Goal: Task Accomplishment & Management: Manage account settings

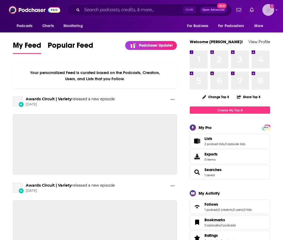
click at [269, 9] on img "Logged in as VHannley" at bounding box center [269, 10] width 12 height 12
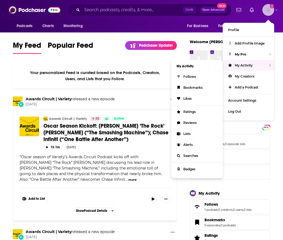
click at [252, 63] on span "My Activity" at bounding box center [244, 65] width 18 height 4
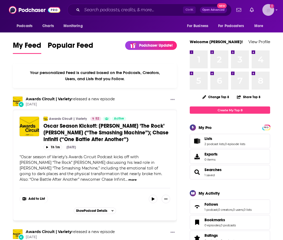
click at [271, 9] on img "Logged in as VHannley" at bounding box center [269, 10] width 12 height 12
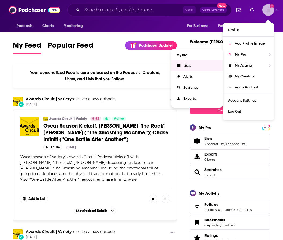
click at [182, 67] on link "Lists" at bounding box center [198, 65] width 52 height 11
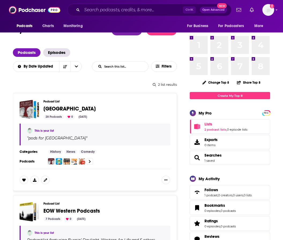
scroll to position [54, 0]
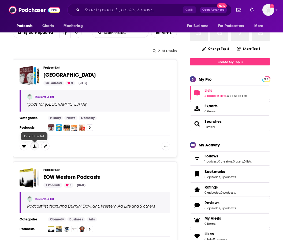
click at [33, 147] on icon at bounding box center [34, 146] width 3 height 3
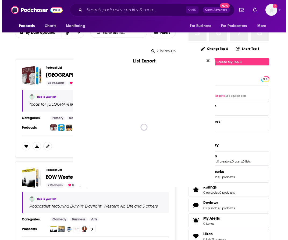
scroll to position [0, 0]
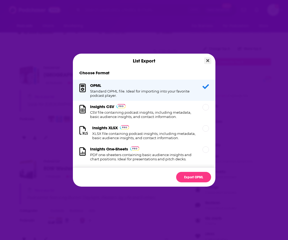
click at [205, 61] on button "Close" at bounding box center [207, 60] width 7 height 7
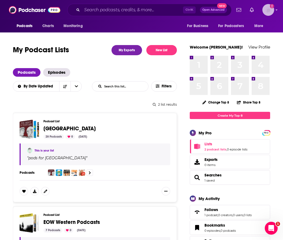
click at [269, 13] on img "Logged in as VHannley" at bounding box center [269, 10] width 12 height 12
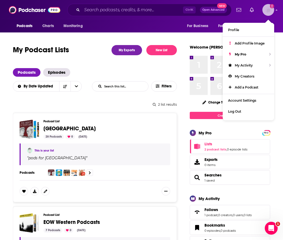
click at [270, 12] on img "Logged in as VHannley" at bounding box center [269, 10] width 12 height 12
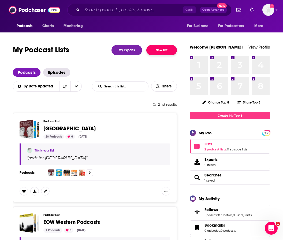
click at [158, 48] on button "New List" at bounding box center [162, 50] width 31 height 10
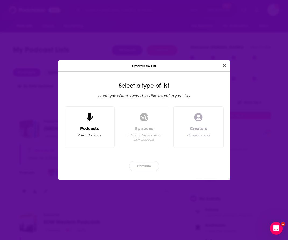
click at [79, 133] on div "A list of shows" at bounding box center [89, 135] width 23 height 4
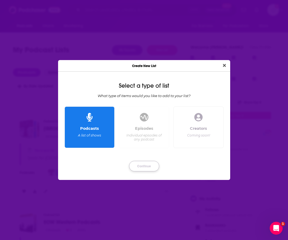
click at [133, 166] on button "Continue" at bounding box center [144, 166] width 30 height 10
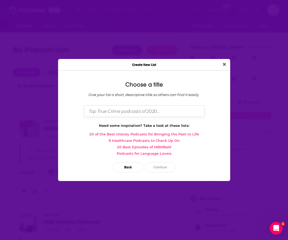
click at [127, 112] on input "Dialog" at bounding box center [144, 111] width 120 height 12
type input "F"
type input "ALL PODS"
click at [162, 168] on button "Continue" at bounding box center [160, 167] width 30 height 10
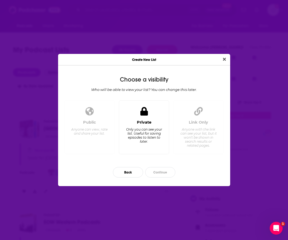
click at [148, 125] on div "Private" at bounding box center [144, 122] width 14 height 5
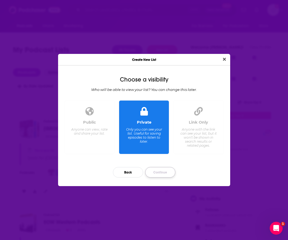
click at [160, 170] on button "Continue" at bounding box center [160, 172] width 30 height 10
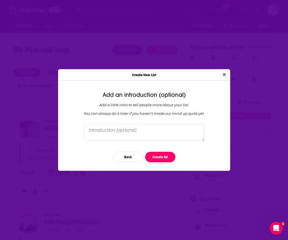
click at [156, 158] on button "Create list" at bounding box center [160, 157] width 30 height 10
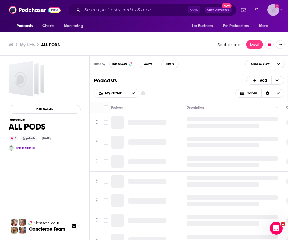
click at [277, 12] on img "Logged in as VHannley" at bounding box center [273, 10] width 12 height 12
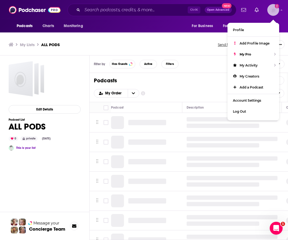
click at [277, 12] on img "Logged in as VHannley" at bounding box center [273, 10] width 12 height 12
click at [167, 48] on div "My Lists ALL PODS Send feedback. Export" at bounding box center [144, 44] width 271 height 9
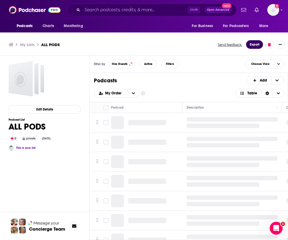
click at [257, 45] on button "Export" at bounding box center [254, 44] width 17 height 9
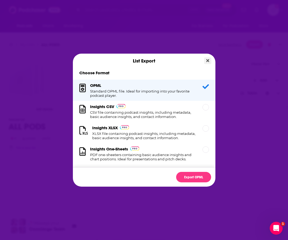
click at [206, 60] on icon "Close" at bounding box center [207, 61] width 3 height 4
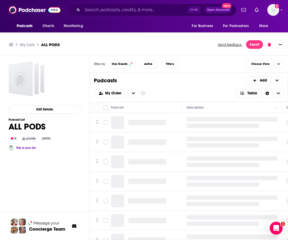
click at [23, 46] on h3 "My Lists" at bounding box center [27, 44] width 15 height 5
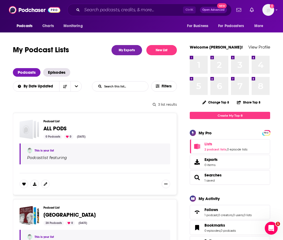
scroll to position [134, 0]
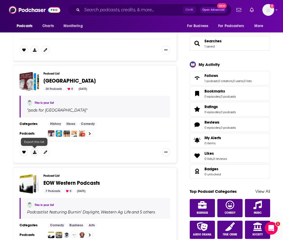
click at [35, 155] on button at bounding box center [34, 152] width 9 height 9
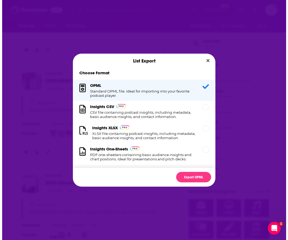
scroll to position [0, 0]
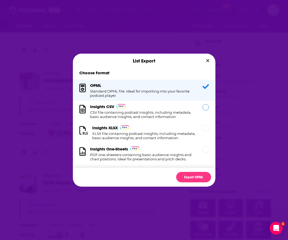
click at [157, 108] on div "Insights CSV CSV file containing podcast insights, including metadata, basic au…" at bounding box center [143, 111] width 106 height 15
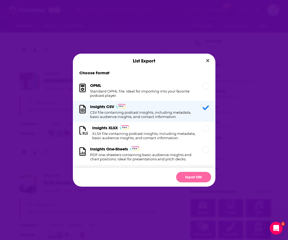
click at [185, 176] on button "Export CSV" at bounding box center [193, 177] width 35 height 10
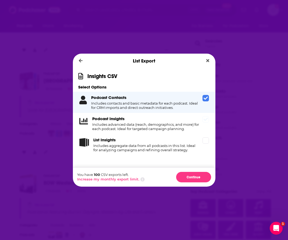
click at [145, 125] on h4 "Includes advanced data (reach, demographics, and more) for each podcast. Ideal …" at bounding box center [146, 126] width 108 height 9
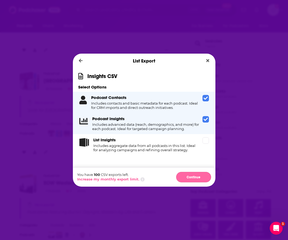
click at [196, 180] on button "Continue" at bounding box center [193, 177] width 35 height 10
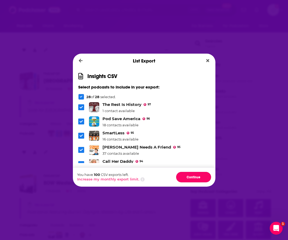
click at [196, 180] on button "Continue" at bounding box center [193, 177] width 35 height 10
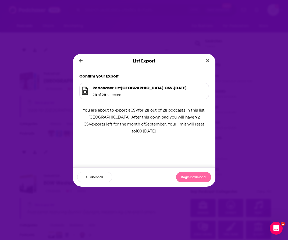
click at [196, 180] on button "Begin Download" at bounding box center [193, 177] width 35 height 10
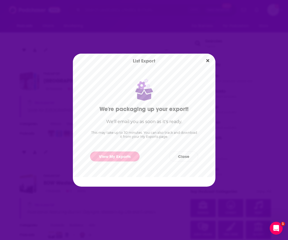
click at [120, 158] on link "View My Exports" at bounding box center [114, 157] width 49 height 10
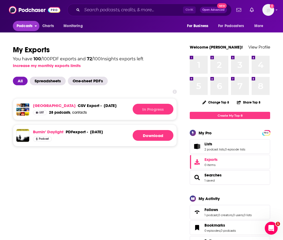
click at [23, 28] on span "Podcasts" at bounding box center [25, 26] width 16 height 8
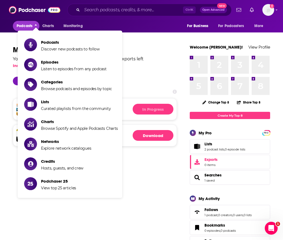
click at [23, 28] on span "Podcasts" at bounding box center [25, 26] width 16 height 8
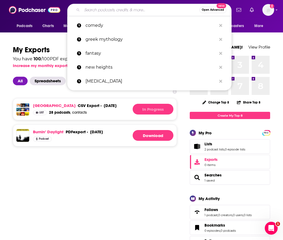
click at [114, 11] on input "Search podcasts, credits, & more..." at bounding box center [141, 10] width 118 height 9
click at [22, 27] on span "Podcasts" at bounding box center [25, 26] width 16 height 8
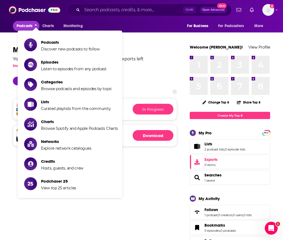
click at [22, 27] on span "Podcasts" at bounding box center [25, 26] width 16 height 8
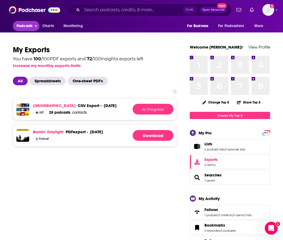
click at [22, 27] on span "Podcasts" at bounding box center [25, 26] width 16 height 8
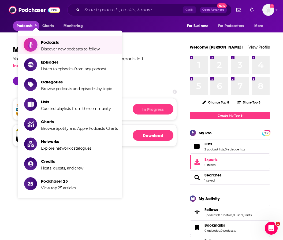
click at [39, 44] on link "Podcasts Discover new podcasts to follow" at bounding box center [71, 44] width 94 height 13
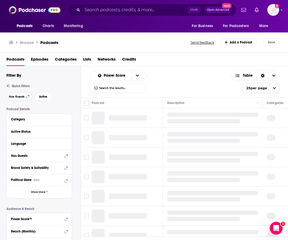
click at [20, 97] on span "Has Guests" at bounding box center [17, 96] width 16 height 3
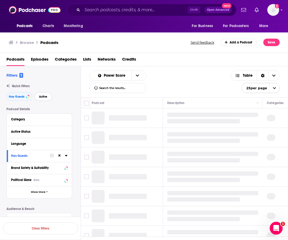
click at [44, 97] on span "Active" at bounding box center [43, 96] width 8 height 3
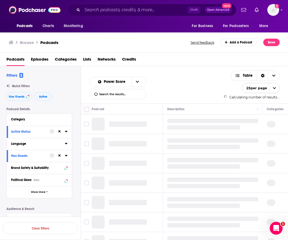
click at [25, 147] on button "Language" at bounding box center [38, 143] width 54 height 7
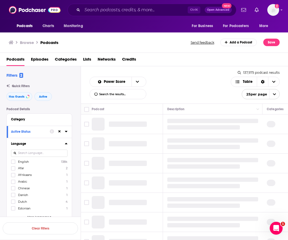
click at [14, 165] on div "English 138k Afar 2 Afrikaans 1 Arabic 1 Chinese 1 Danish 1 Dutch 4 Estonian 1 …" at bounding box center [39, 190] width 56 height 62
click at [13, 162] on icon at bounding box center [13, 161] width 3 height 3
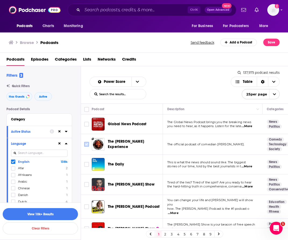
click at [87, 143] on input "Toggle select row" at bounding box center [86, 144] width 5 height 5
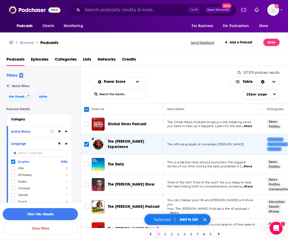
scroll to position [27, 0]
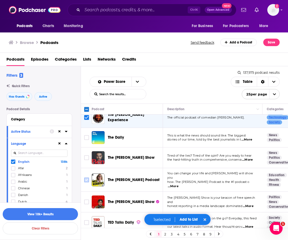
click at [86, 178] on input "Toggle select row" at bounding box center [86, 180] width 5 height 5
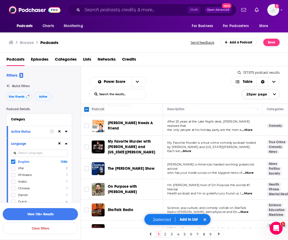
scroll to position [399, 0]
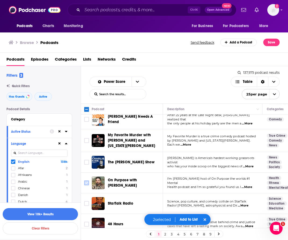
click at [85, 181] on input "Toggle select row" at bounding box center [86, 183] width 5 height 5
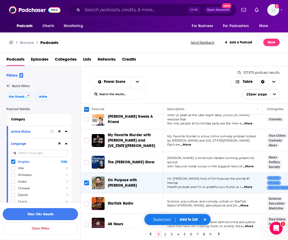
click at [183, 219] on button "Add to List" at bounding box center [188, 219] width 27 height 5
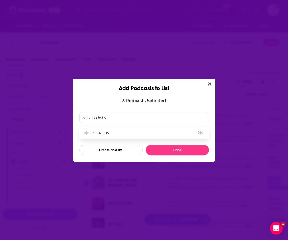
click at [89, 136] on button "Add Podcast To List" at bounding box center [87, 133] width 10 height 6
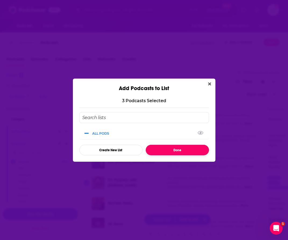
click at [183, 155] on button "Done" at bounding box center [176, 150] width 63 height 10
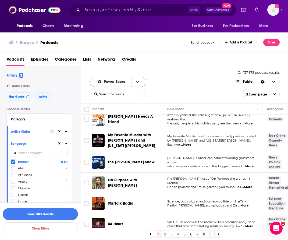
click at [132, 84] on button "open menu" at bounding box center [136, 82] width 11 height 10
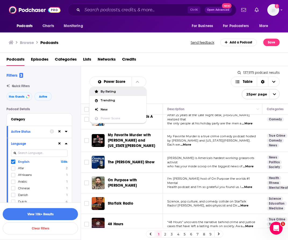
click at [113, 90] on span "By Rating" at bounding box center [120, 91] width 41 height 3
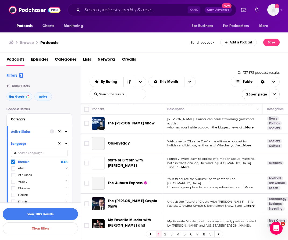
click at [272, 92] on span "open menu" at bounding box center [274, 94] width 10 height 10
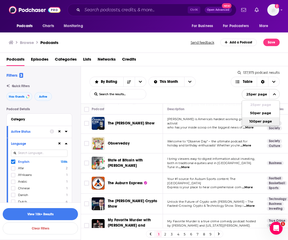
click at [264, 121] on button "100 per page" at bounding box center [260, 121] width 37 height 8
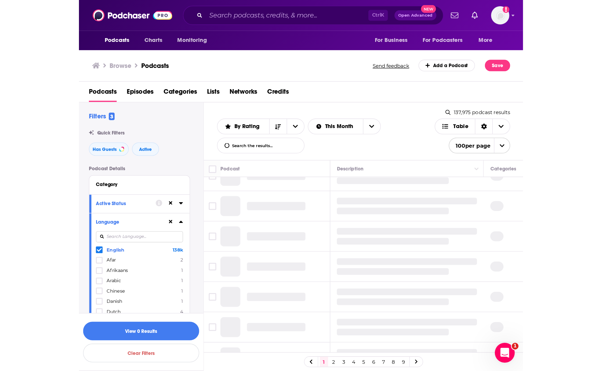
scroll to position [0, 0]
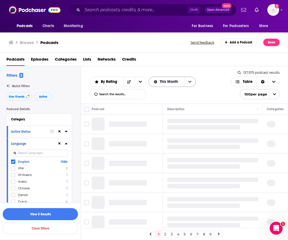
click at [189, 81] on icon "open menu" at bounding box center [189, 82] width 3 height 4
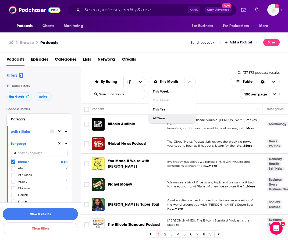
click at [170, 117] on div "All Time" at bounding box center [171, 118] width 47 height 9
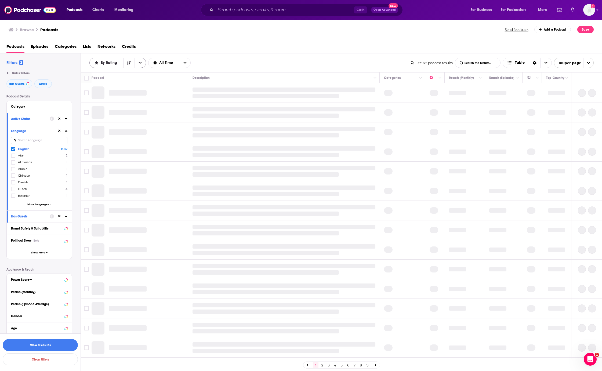
click at [117, 65] on span "By Rating" at bounding box center [110, 63] width 18 height 4
click at [107, 98] on span "Power Score" at bounding box center [120, 99] width 41 height 3
click at [49, 240] on button "View 0 Results" at bounding box center [40, 345] width 75 height 12
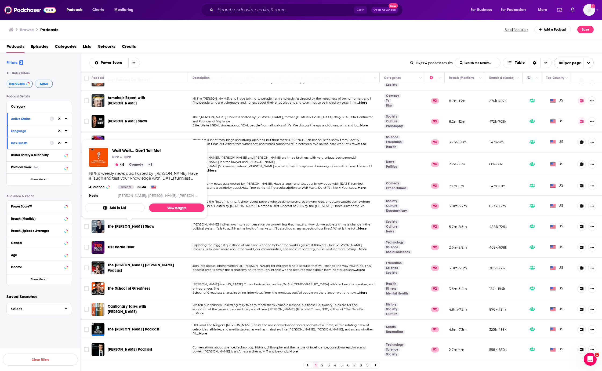
scroll to position [671, 0]
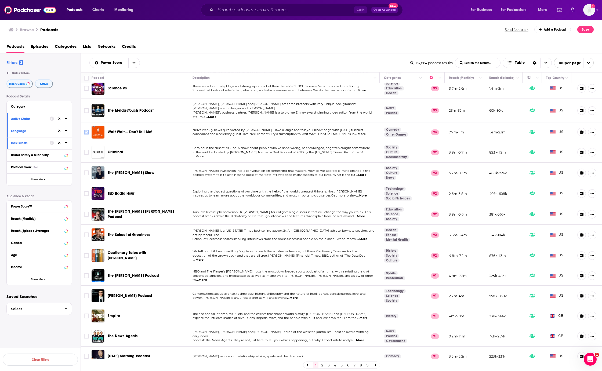
click at [86, 130] on input "Toggle select row" at bounding box center [86, 132] width 5 height 5
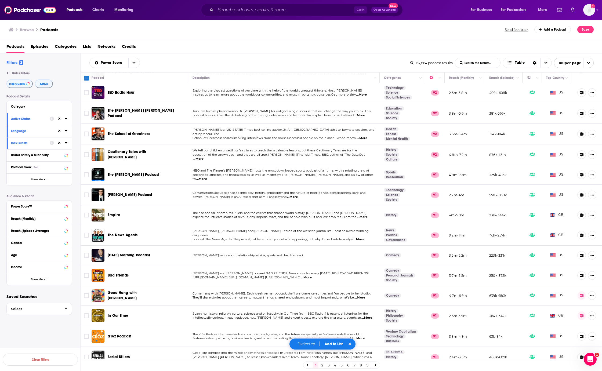
scroll to position [778, 0]
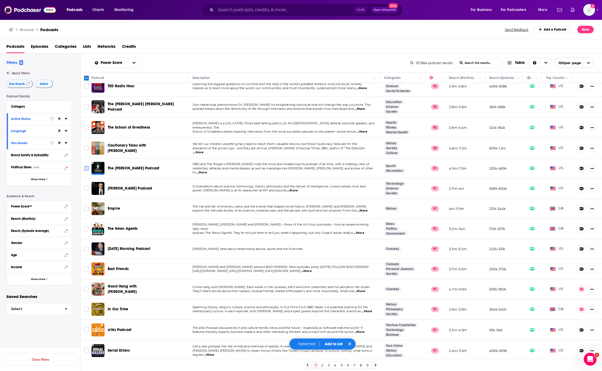
click at [85, 166] on input "Toggle select row" at bounding box center [86, 168] width 5 height 5
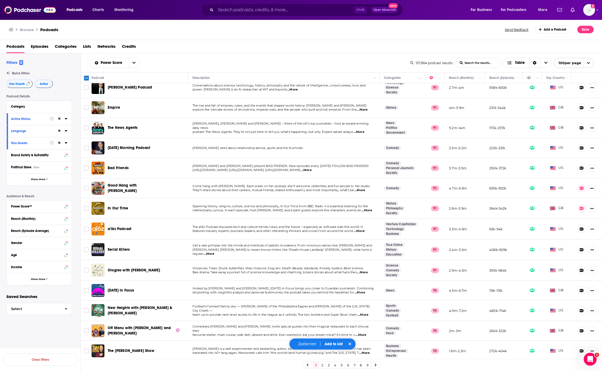
scroll to position [886, 0]
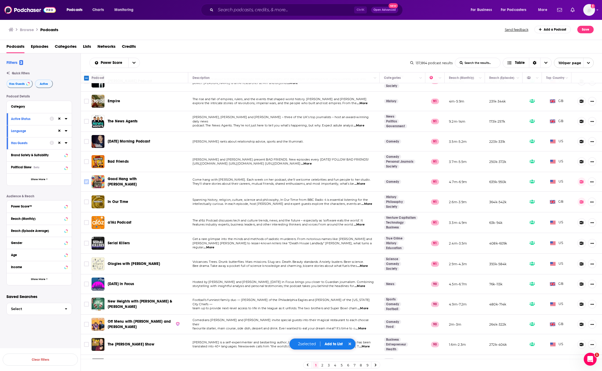
click at [86, 179] on input "Toggle select row" at bounding box center [86, 181] width 5 height 5
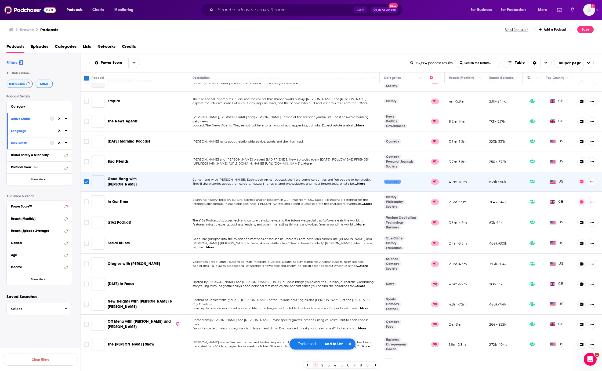
scroll to position [993, 0]
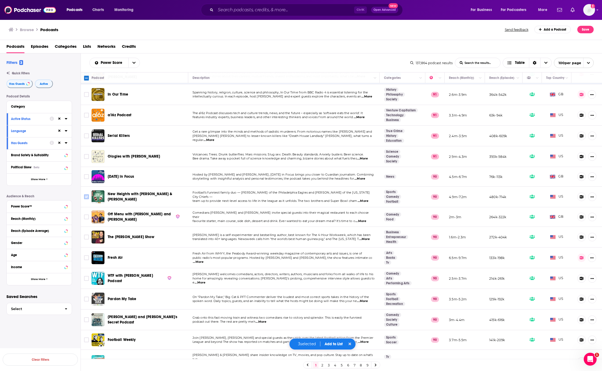
click at [87, 194] on input "Toggle select row" at bounding box center [86, 196] width 5 height 5
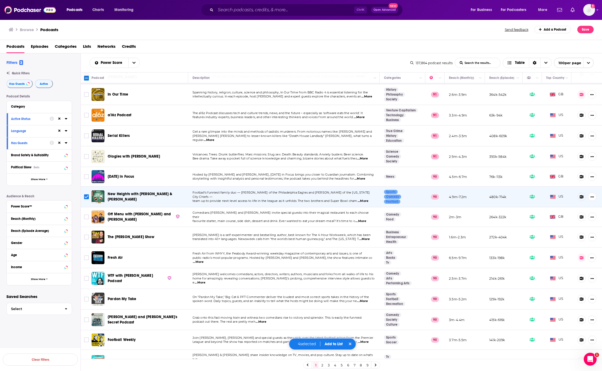
scroll to position [1020, 0]
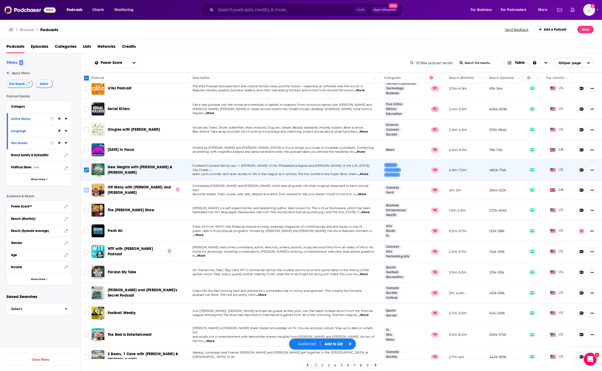
click at [87, 188] on input "Toggle select row" at bounding box center [86, 190] width 5 height 5
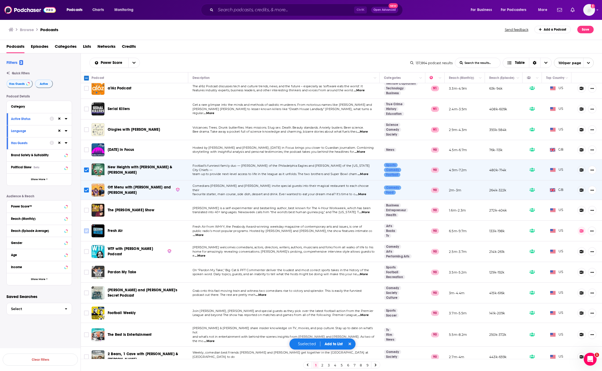
click at [83, 228] on icon "Toggle select row" at bounding box center [86, 231] width 6 height 6
click at [87, 228] on input "Toggle select row" at bounding box center [86, 230] width 5 height 5
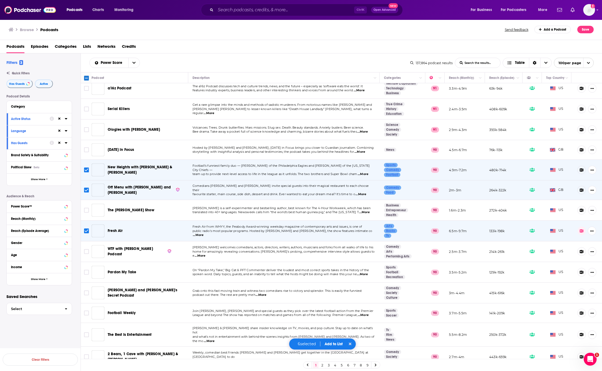
scroll to position [1074, 0]
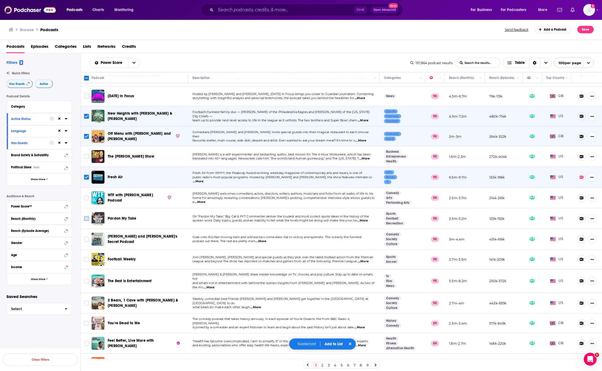
click at [85, 216] on input "Toggle select row" at bounding box center [86, 218] width 5 height 5
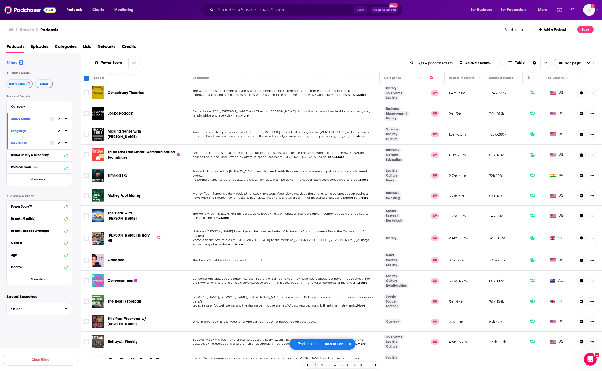
scroll to position [1450, 0]
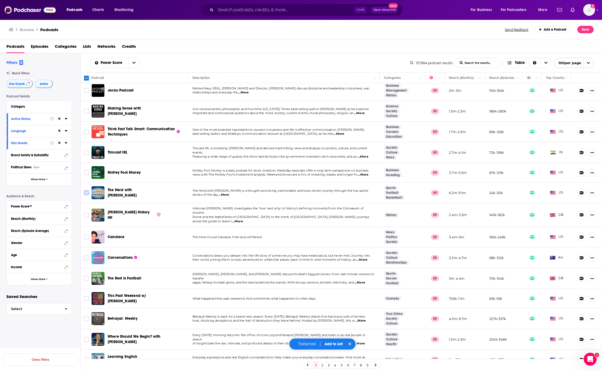
click at [86, 190] on input "Toggle select row" at bounding box center [86, 192] width 5 height 5
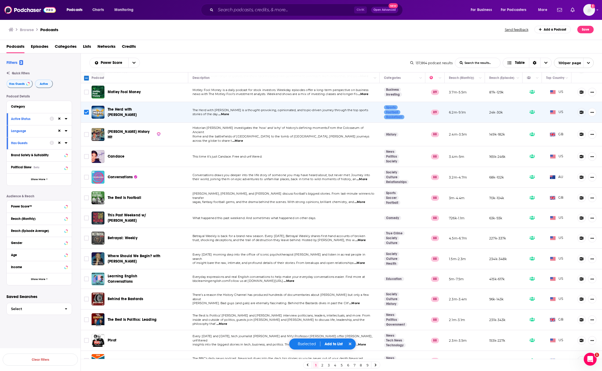
scroll to position [1557, 0]
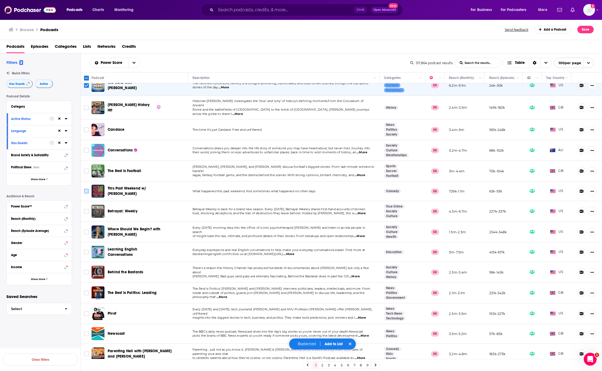
click at [88, 189] on input "Toggle select row" at bounding box center [86, 191] width 5 height 5
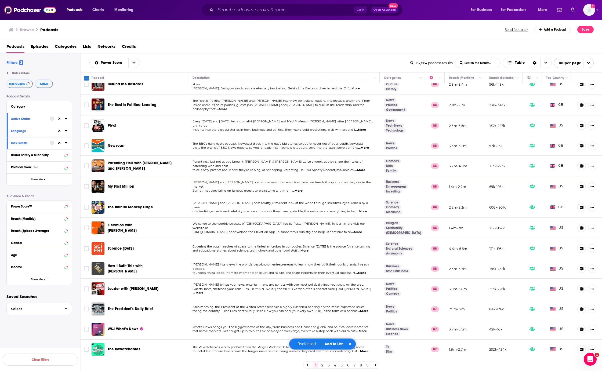
scroll to position [1760, 0]
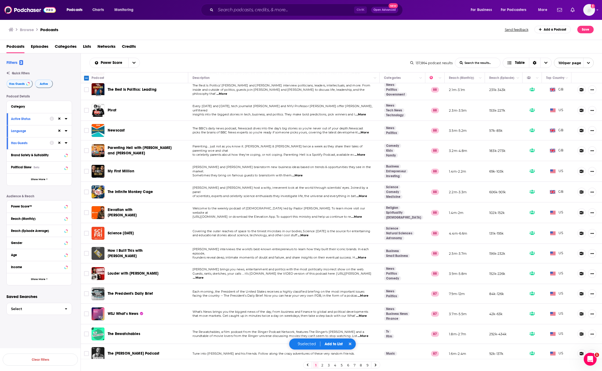
click at [87, 371] on input "Toggle select row" at bounding box center [86, 373] width 5 height 5
click at [336, 345] on button "Add to List" at bounding box center [334, 344] width 27 height 5
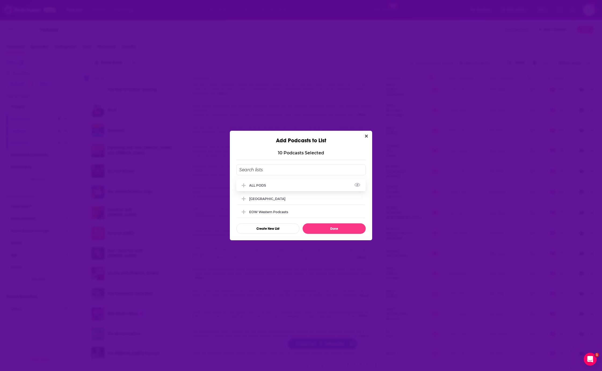
click at [243, 186] on icon "Add Podcast To List" at bounding box center [244, 185] width 4 height 5
click at [326, 230] on button "Done" at bounding box center [334, 228] width 63 height 10
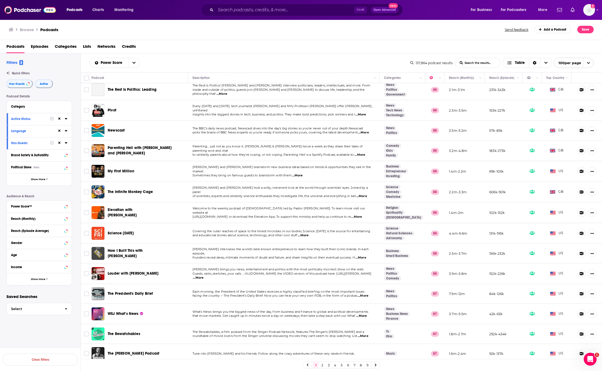
click at [376, 365] on icon at bounding box center [375, 364] width 2 height 3
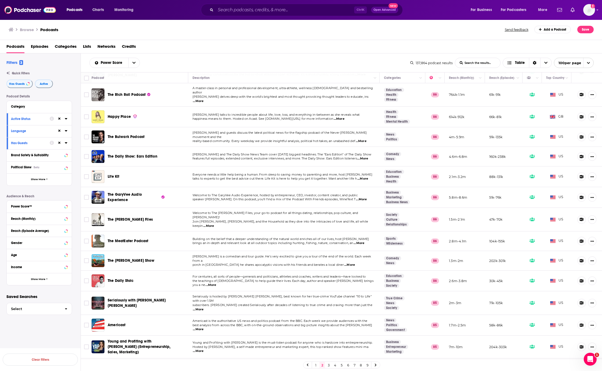
scroll to position [698, 0]
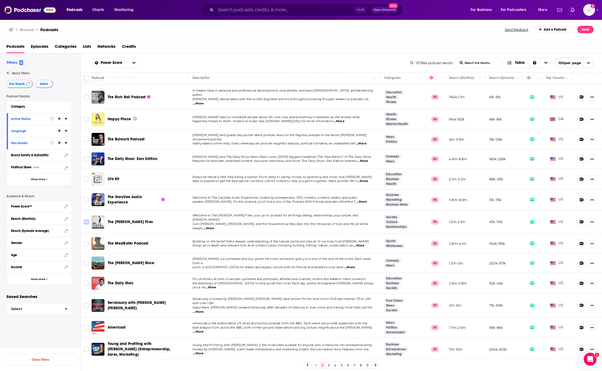
click at [86, 220] on input "Toggle select row" at bounding box center [86, 222] width 5 height 5
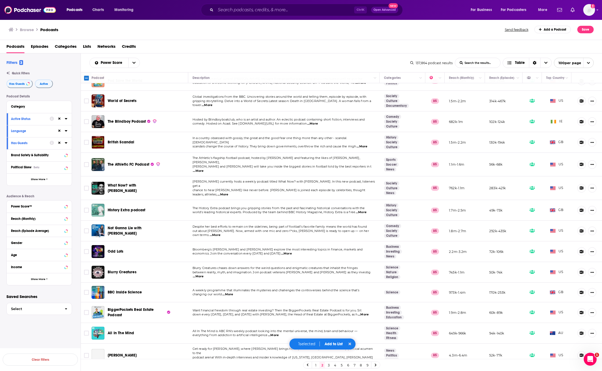
scroll to position [1235, 0]
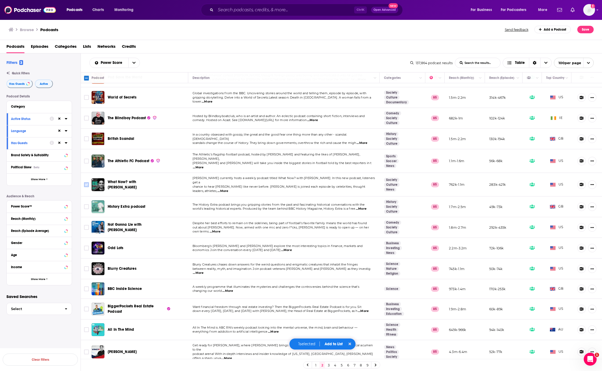
click at [88, 181] on icon "Toggle select row" at bounding box center [86, 184] width 6 height 6
click at [86, 182] on input "Toggle select row" at bounding box center [86, 184] width 5 height 5
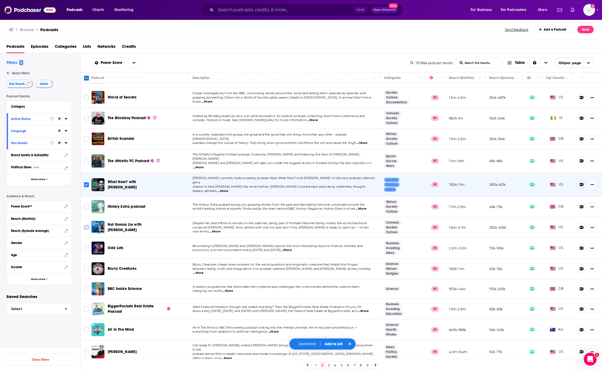
click at [85, 225] on input "Toggle select row" at bounding box center [86, 227] width 5 height 5
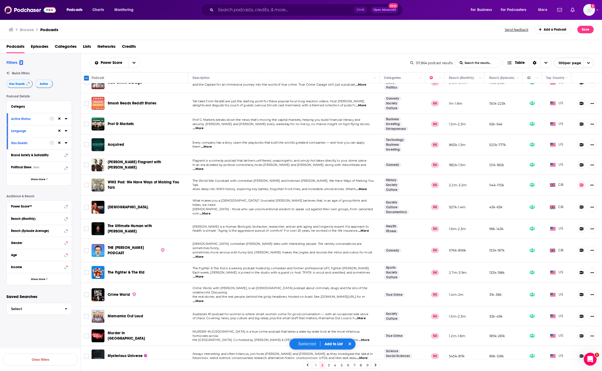
scroll to position [1758, 0]
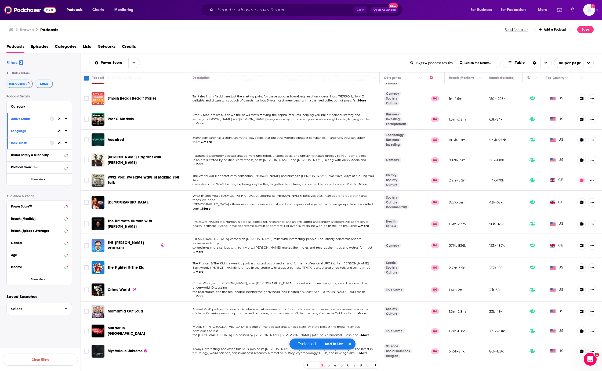
click at [335, 344] on button "Add to List" at bounding box center [333, 344] width 27 height 5
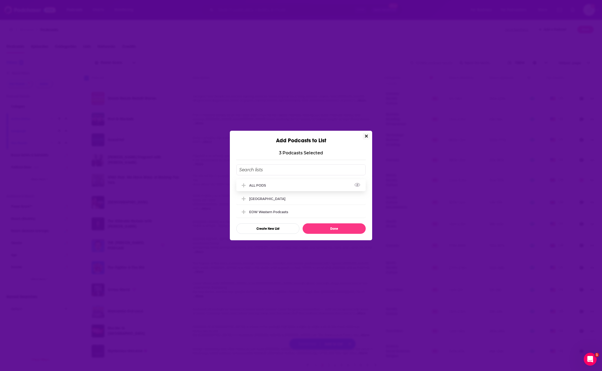
click at [243, 187] on icon "Add Podcast To List" at bounding box center [244, 185] width 4 height 5
click at [327, 228] on button "Done" at bounding box center [334, 228] width 63 height 10
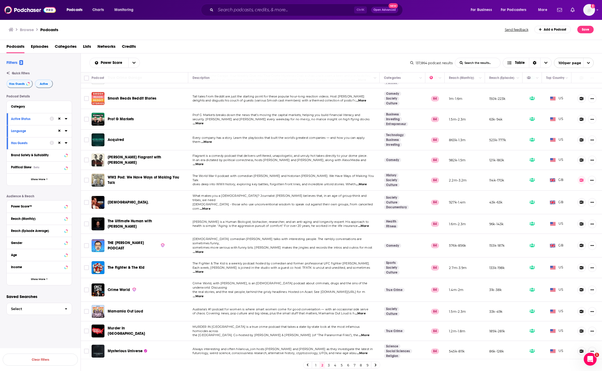
click at [377, 364] on link at bounding box center [375, 365] width 9 height 6
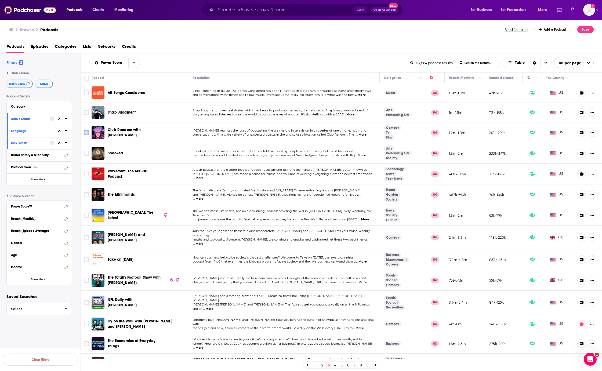
click at [84, 133] on icon "Toggle select row" at bounding box center [86, 132] width 6 height 6
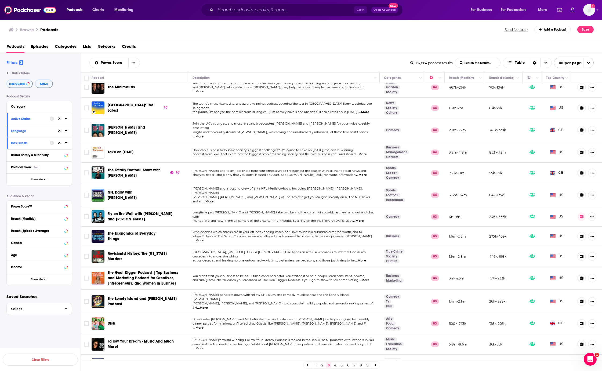
scroll to position [134, 0]
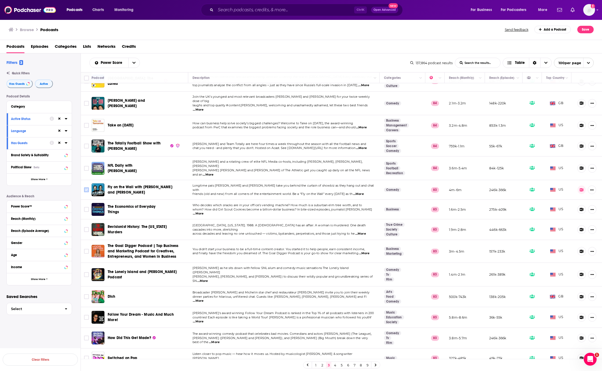
click at [89, 187] on icon "Toggle select row" at bounding box center [86, 190] width 6 height 6
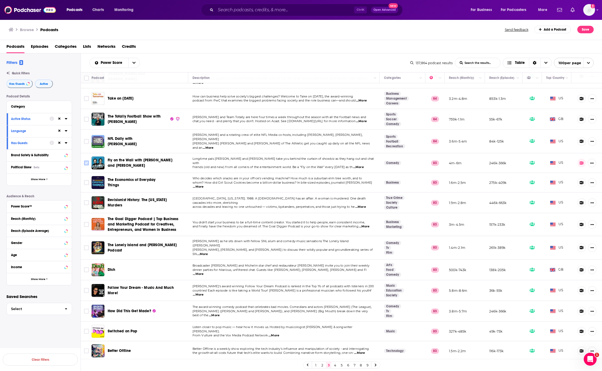
click at [85, 161] on input "Toggle select row" at bounding box center [86, 163] width 5 height 5
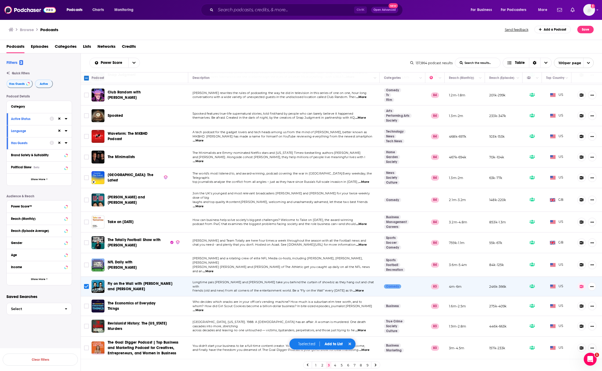
scroll to position [0, 0]
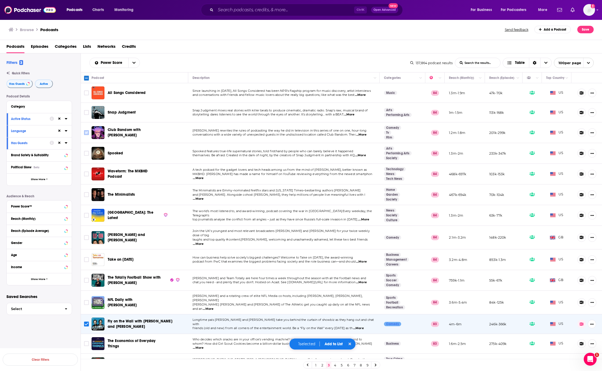
click at [87, 133] on input "Toggle select row" at bounding box center [86, 132] width 5 height 5
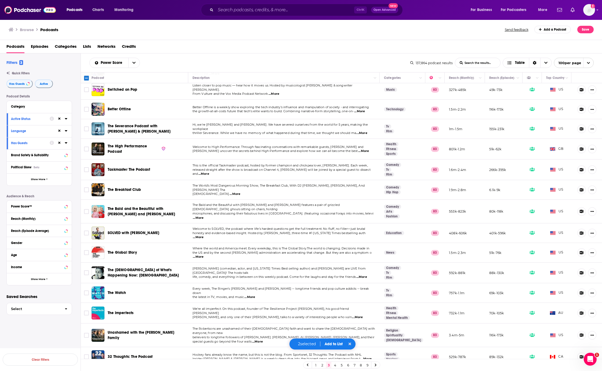
scroll to position [430, 0]
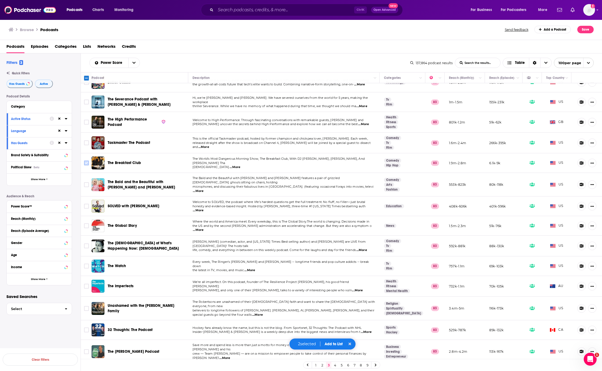
click at [84, 161] on input "Toggle select row" at bounding box center [86, 163] width 5 height 5
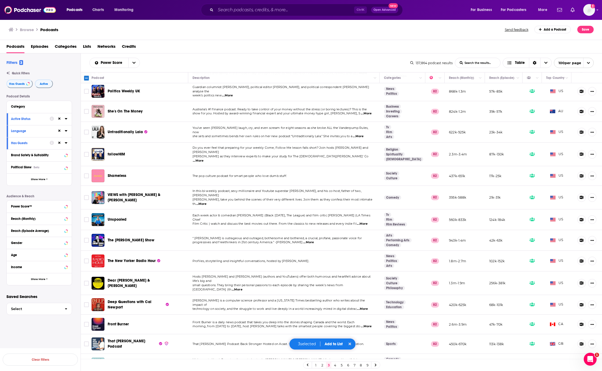
scroll to position [966, 0]
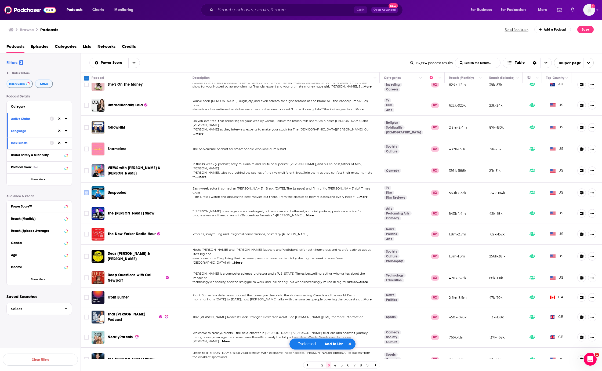
click at [86, 190] on input "Toggle select row" at bounding box center [86, 192] width 5 height 5
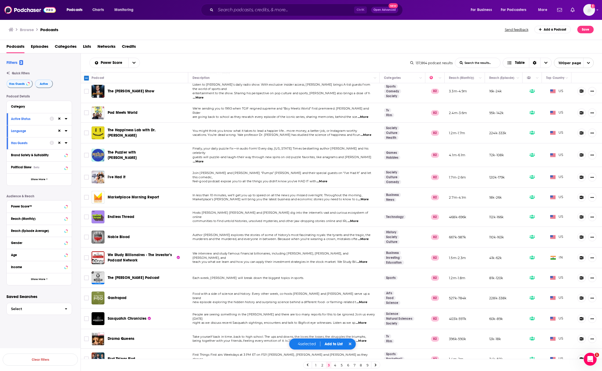
scroll to position [1235, 0]
click at [87, 174] on input "Toggle select row" at bounding box center [86, 176] width 5 height 5
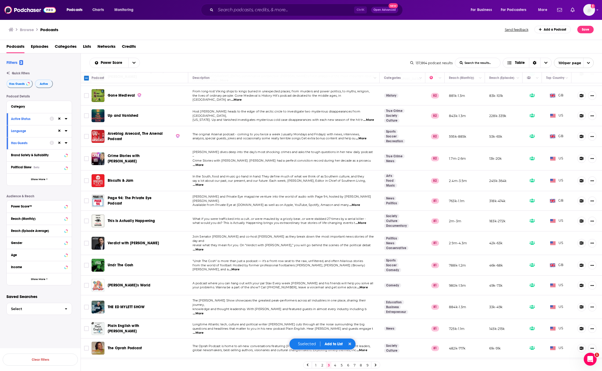
scroll to position [1759, 0]
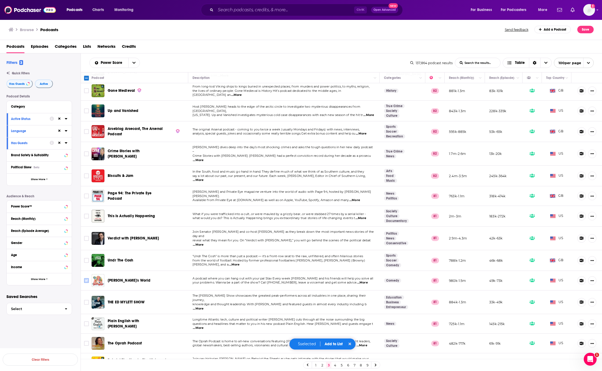
click at [88, 278] on input "Toggle select row" at bounding box center [86, 280] width 5 height 5
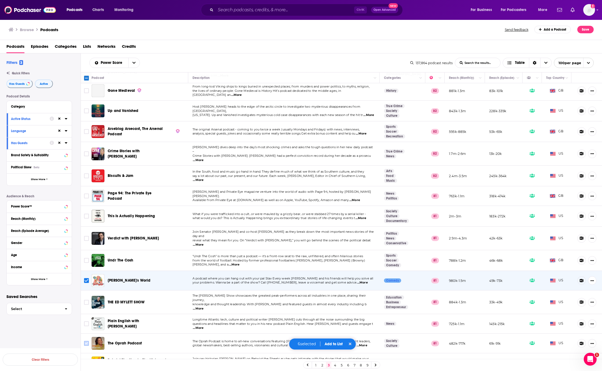
click at [88, 341] on input "Toggle select row" at bounding box center [86, 343] width 5 height 5
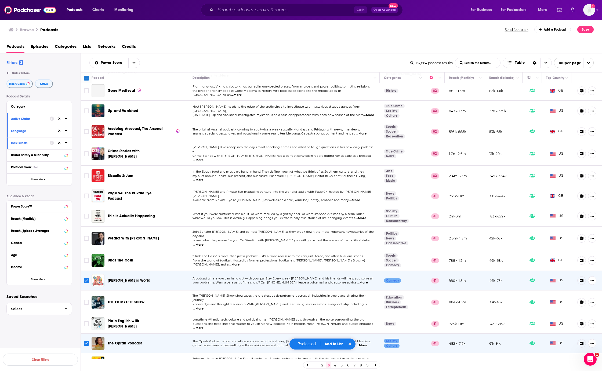
click at [334, 343] on button "Add to List" at bounding box center [333, 344] width 27 height 5
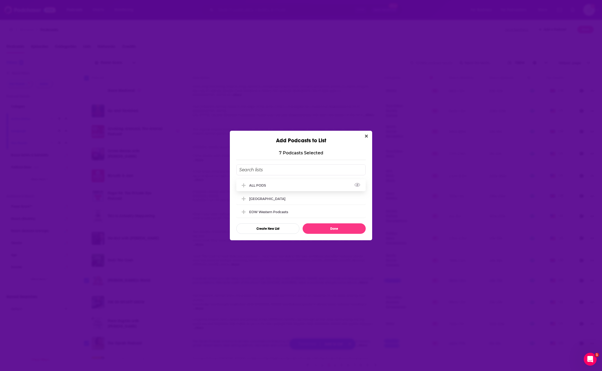
click at [242, 184] on icon "Add Podcast To List" at bounding box center [244, 185] width 4 height 5
click at [342, 231] on button "Done" at bounding box center [334, 228] width 63 height 10
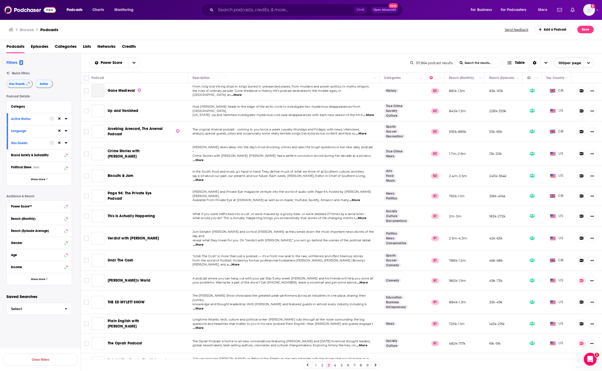
click at [334, 366] on link "4" at bounding box center [334, 365] width 5 height 6
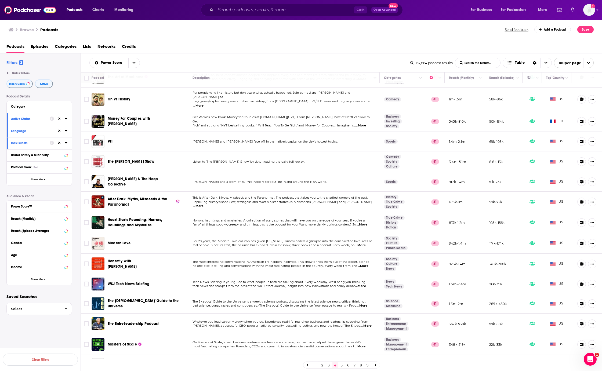
scroll to position [107, 0]
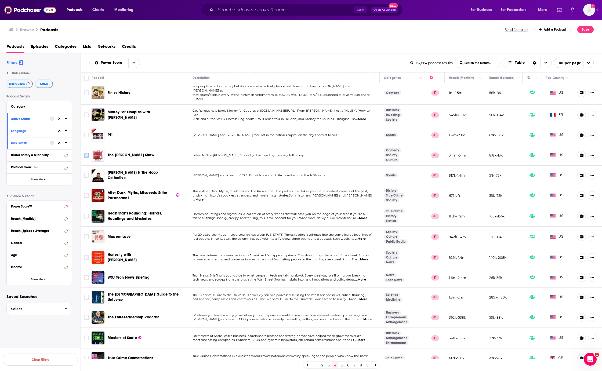
click at [89, 152] on icon "Toggle select row" at bounding box center [86, 155] width 6 height 6
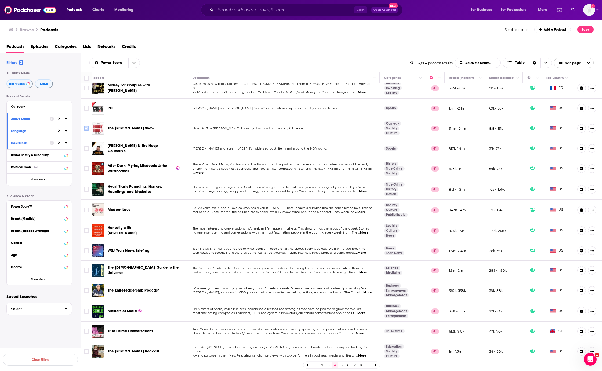
click at [87, 126] on input "Toggle select row" at bounding box center [86, 128] width 5 height 5
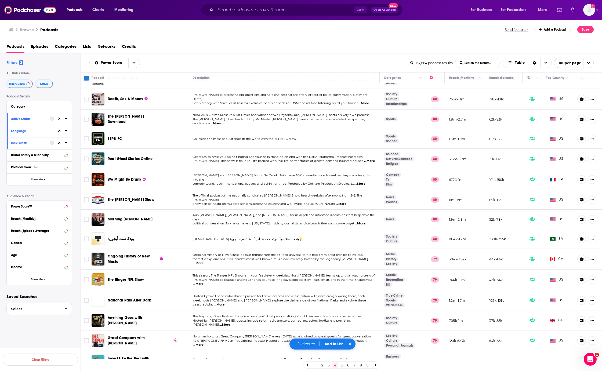
scroll to position [1749, 0]
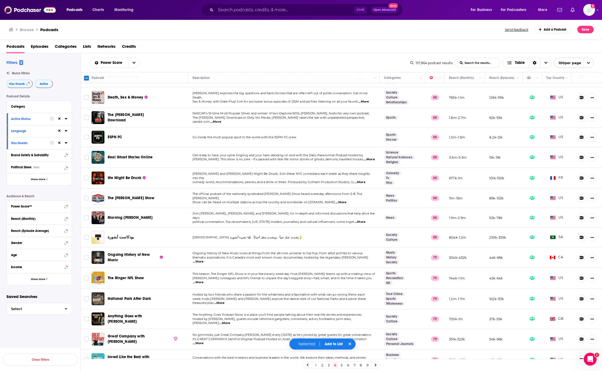
click at [331, 344] on button "Add to List" at bounding box center [333, 344] width 27 height 5
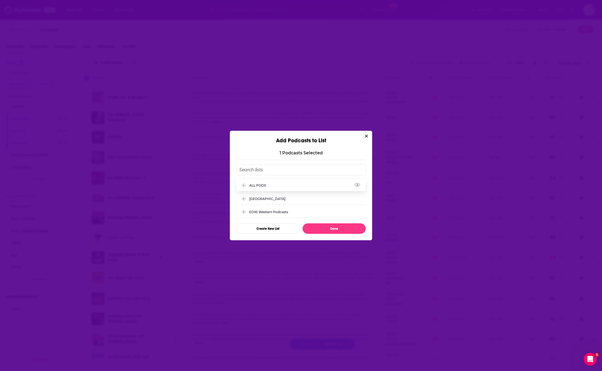
click at [243, 185] on icon "Add Podcast To List" at bounding box center [244, 185] width 4 height 4
click at [319, 231] on button "Done" at bounding box center [334, 228] width 63 height 10
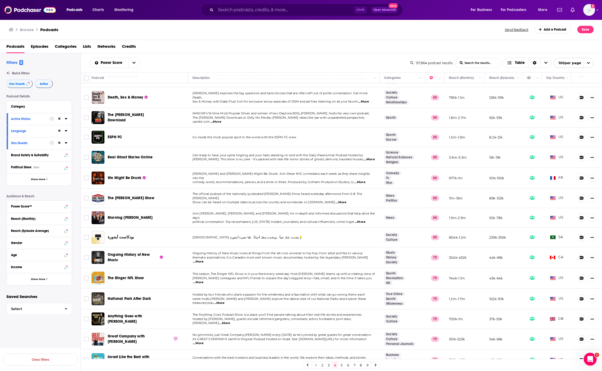
click at [342, 365] on link "5" at bounding box center [341, 365] width 5 height 6
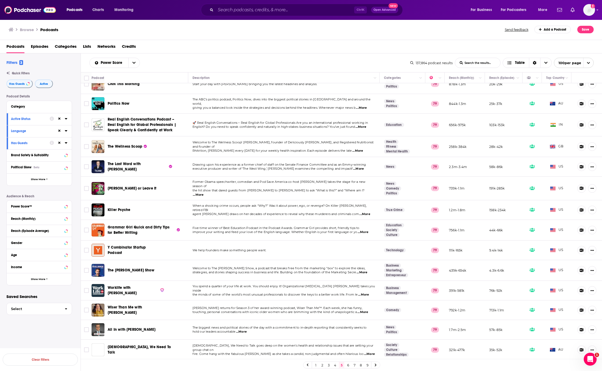
scroll to position [483, 0]
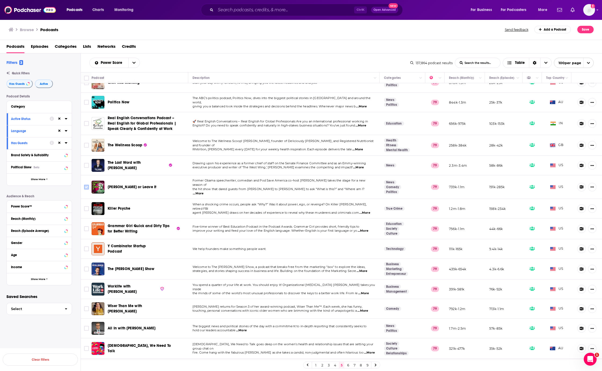
click at [85, 185] on input "Toggle select row" at bounding box center [86, 187] width 5 height 5
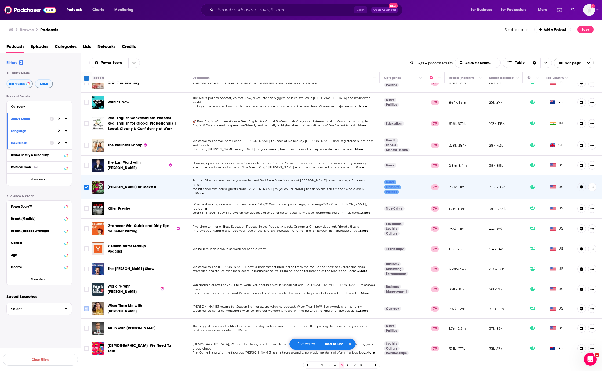
click at [85, 306] on input "Toggle select row" at bounding box center [86, 308] width 5 height 5
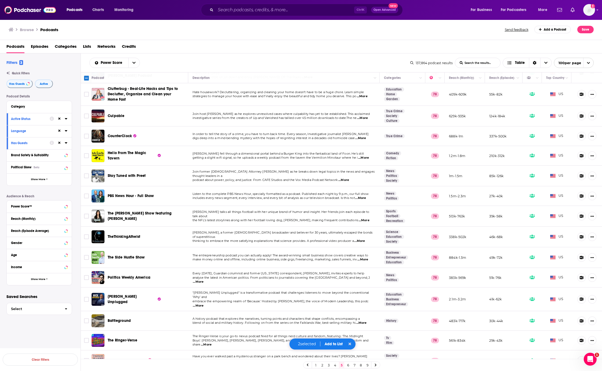
scroll to position [1755, 0]
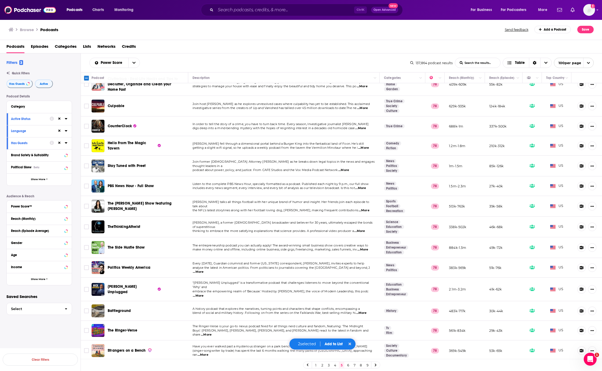
click at [85, 369] on input "Toggle select row" at bounding box center [86, 371] width 5 height 5
click at [334, 345] on button "Add to List" at bounding box center [333, 344] width 27 height 5
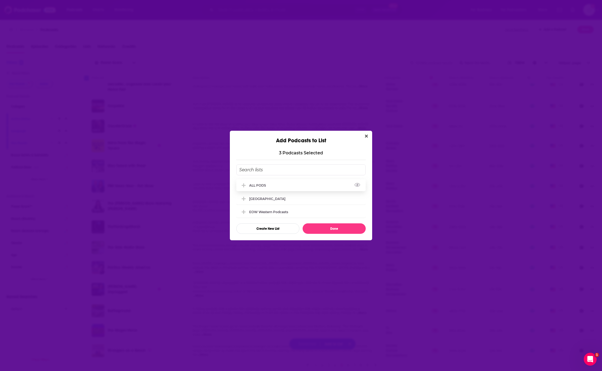
drag, startPoint x: 242, startPoint y: 184, endPoint x: 329, endPoint y: 226, distance: 96.1
click at [242, 184] on icon "Add Podcast To List" at bounding box center [244, 185] width 4 height 5
click at [329, 226] on button "Done" at bounding box center [334, 228] width 63 height 10
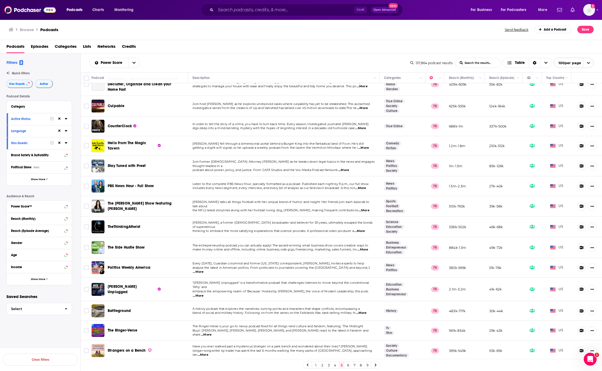
click at [347, 365] on link "6" at bounding box center [347, 365] width 5 height 6
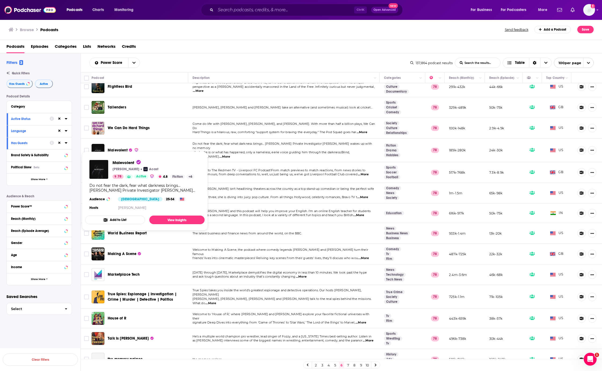
scroll to position [54, 0]
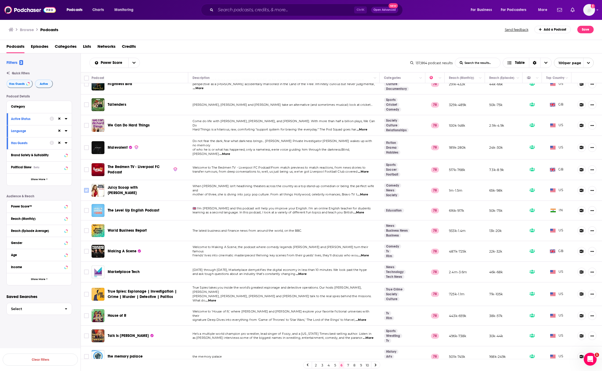
click at [85, 188] on input "Toggle select row" at bounding box center [86, 190] width 5 height 5
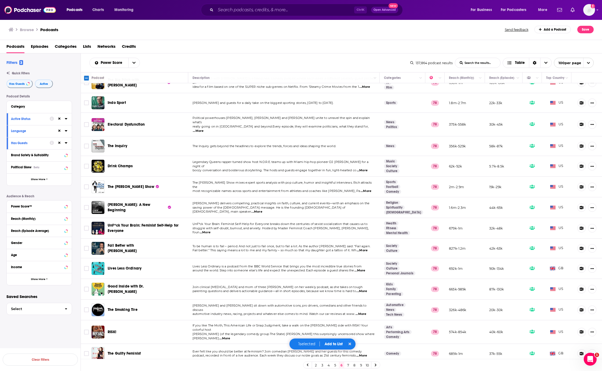
scroll to position [591, 0]
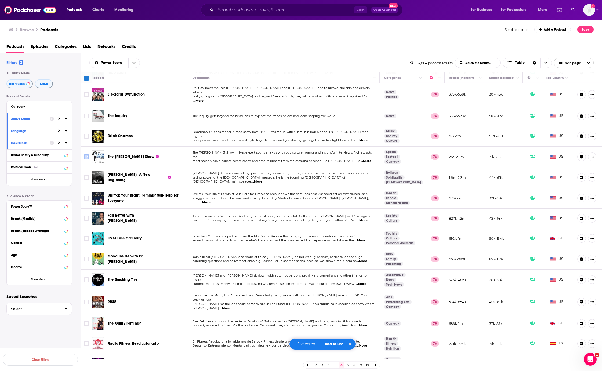
click at [86, 154] on input "Toggle select row" at bounding box center [86, 156] width 5 height 5
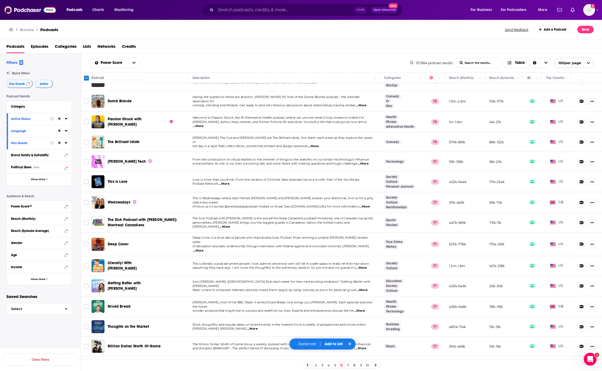
scroll to position [1127, 0]
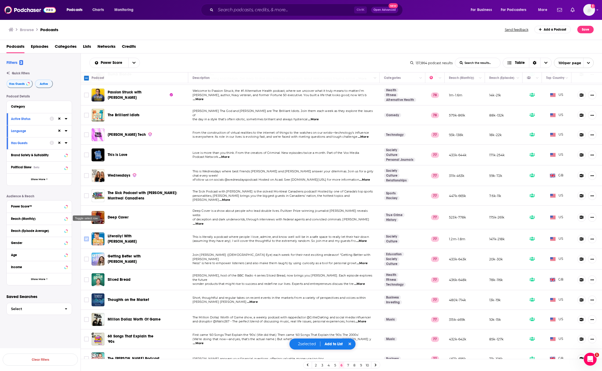
click at [86, 236] on input "Toggle select row" at bounding box center [86, 238] width 5 height 5
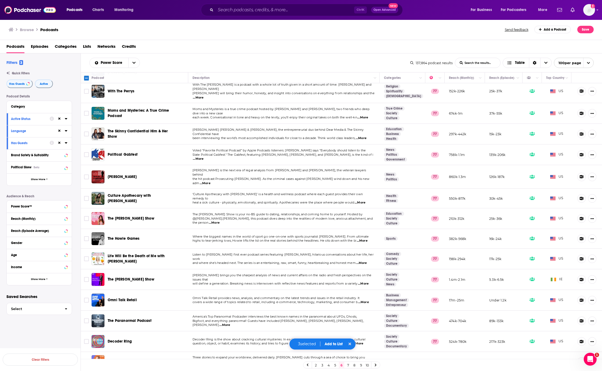
scroll to position [1476, 0]
click at [88, 256] on input "Toggle select row" at bounding box center [86, 258] width 5 height 5
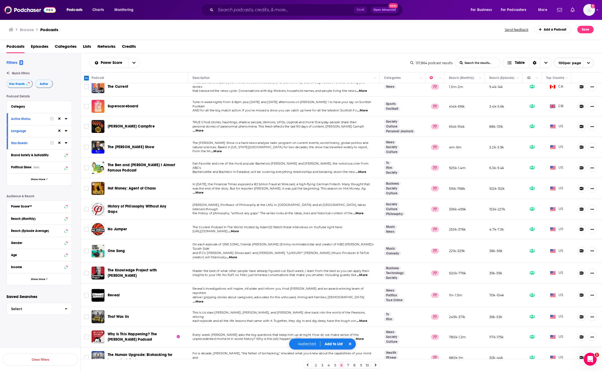
scroll to position [1755, 0]
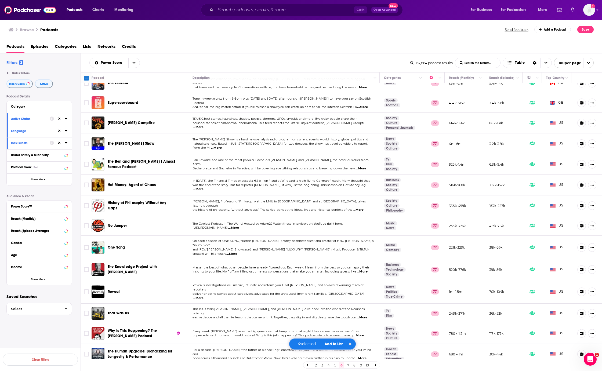
click at [333, 344] on button "Add to List" at bounding box center [333, 344] width 27 height 5
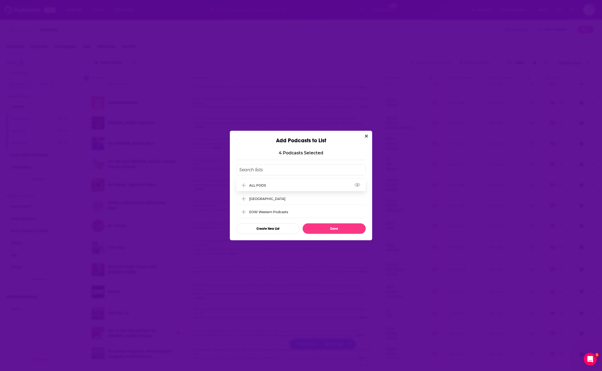
click at [242, 186] on icon "Add Podcast To List" at bounding box center [244, 185] width 4 height 5
click at [322, 232] on button "Done" at bounding box center [334, 228] width 63 height 10
click at [348, 364] on link "7" at bounding box center [347, 365] width 5 height 6
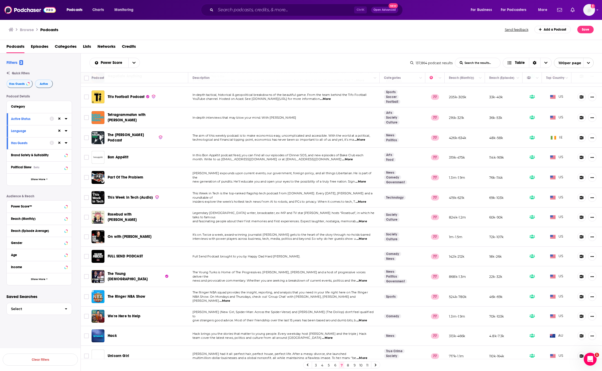
scroll to position [161, 0]
click at [85, 115] on input "Toggle select row" at bounding box center [86, 117] width 5 height 5
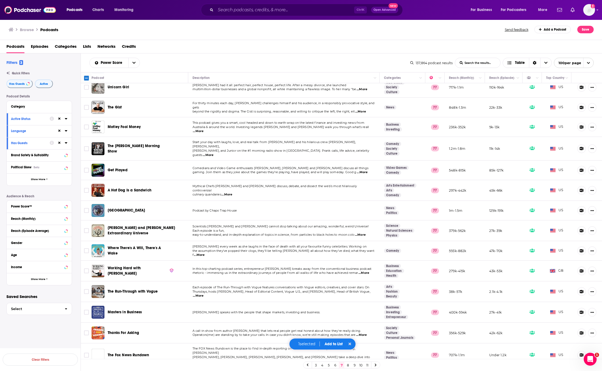
scroll to position [456, 0]
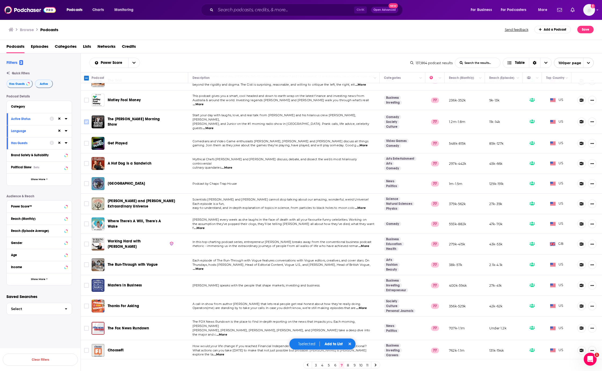
click at [88, 121] on input "Toggle select row" at bounding box center [86, 121] width 5 height 5
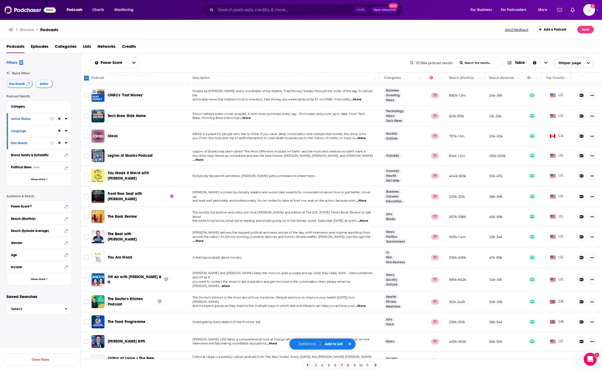
scroll to position [725, 0]
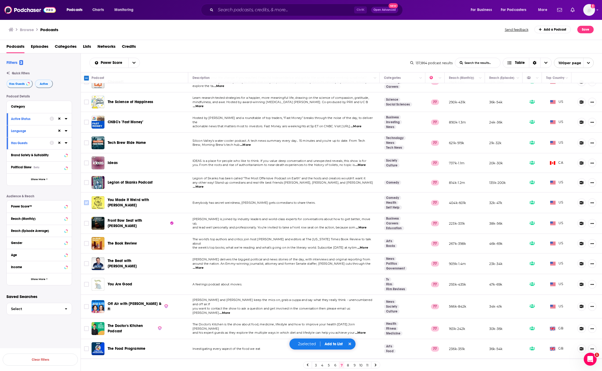
click at [86, 200] on input "Toggle select row" at bounding box center [86, 202] width 5 height 5
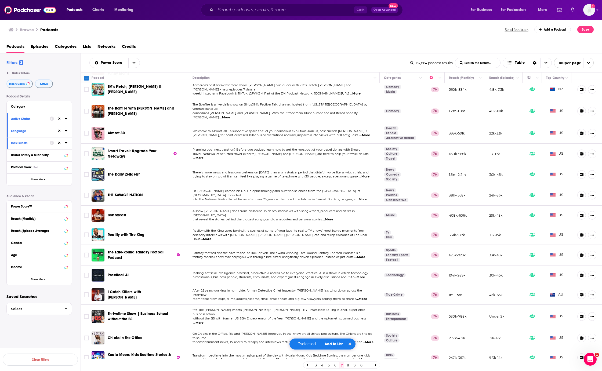
scroll to position [1746, 0]
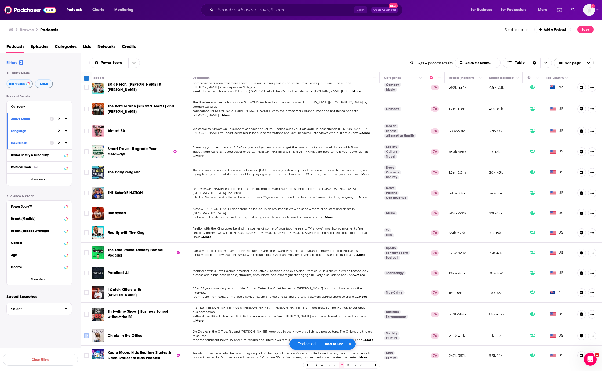
click at [88, 333] on input "Toggle select row" at bounding box center [86, 335] width 5 height 5
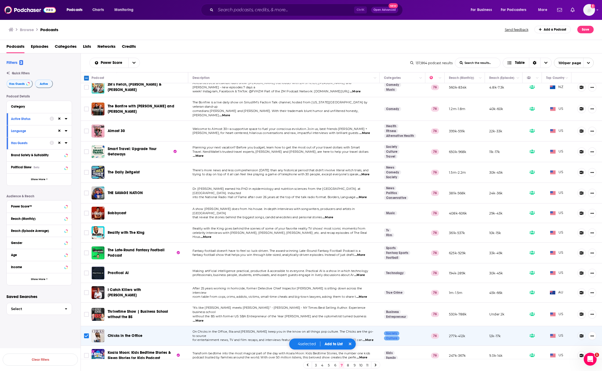
click at [329, 345] on button "Add to List" at bounding box center [333, 344] width 27 height 5
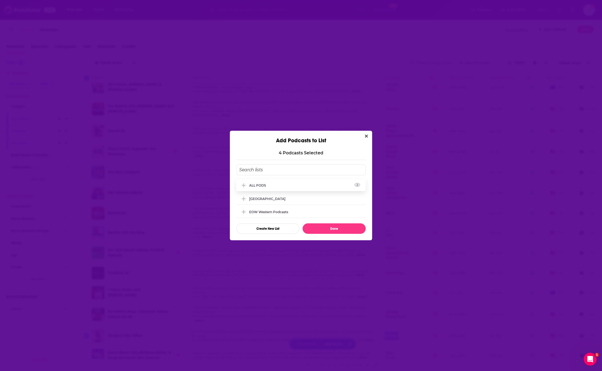
click at [244, 186] on icon "Add Podcast To List" at bounding box center [244, 185] width 4 height 4
click at [344, 230] on button "Done" at bounding box center [334, 228] width 63 height 10
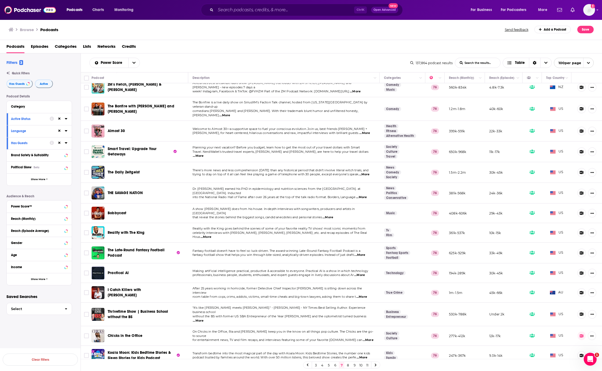
click at [348, 366] on link "8" at bounding box center [347, 365] width 5 height 6
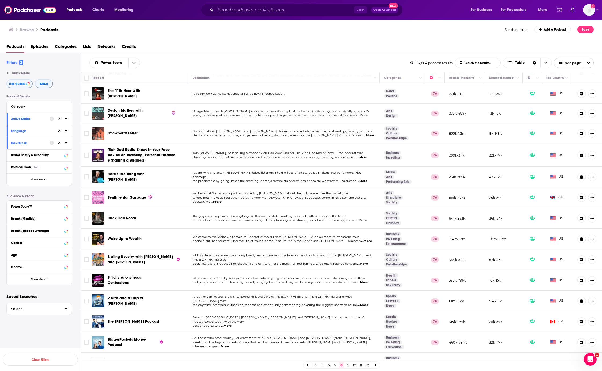
scroll to position [215, 0]
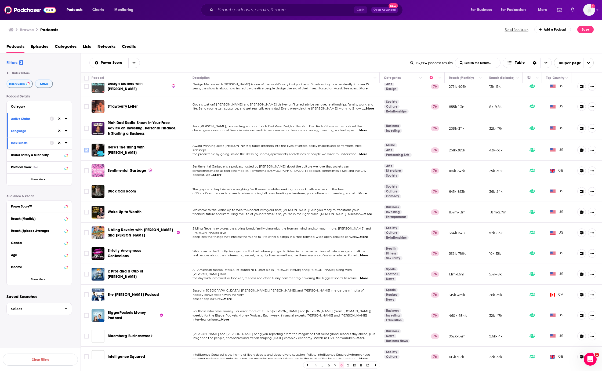
click at [87, 148] on input "Toggle select row" at bounding box center [86, 150] width 5 height 5
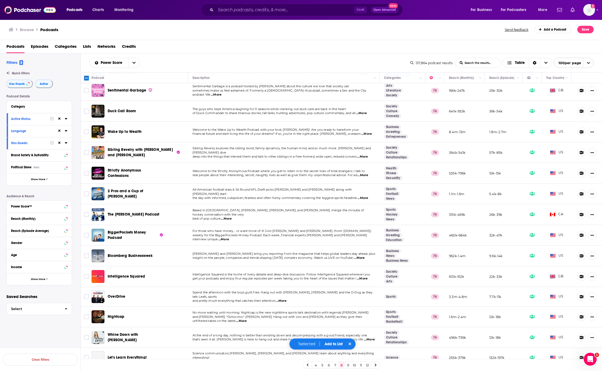
scroll to position [295, 0]
click at [87, 150] on input "Toggle select row" at bounding box center [86, 152] width 5 height 5
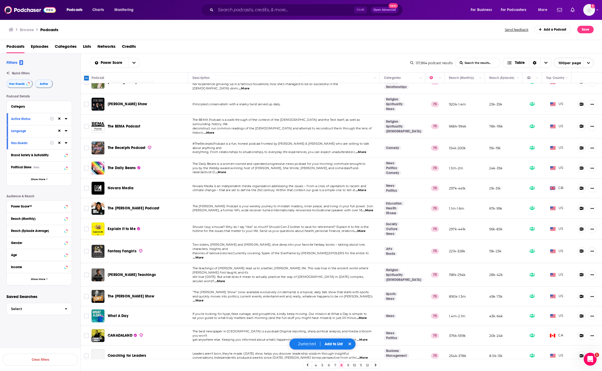
scroll to position [1753, 0]
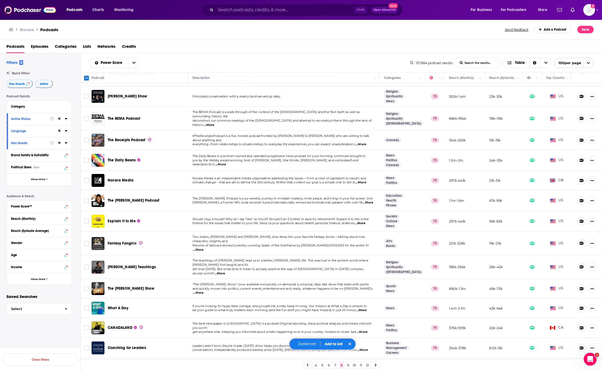
click at [335, 342] on button "Add to List" at bounding box center [333, 344] width 27 height 5
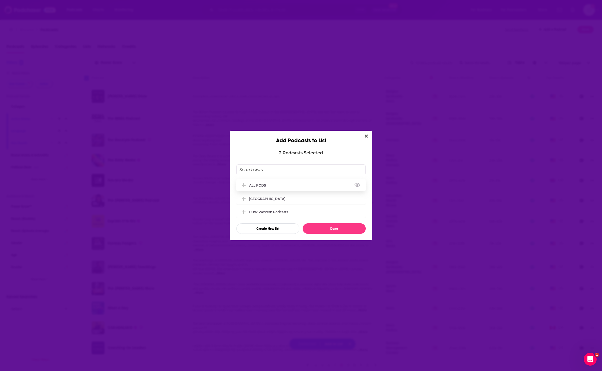
click at [243, 183] on icon "Add Podcast To List" at bounding box center [244, 185] width 4 height 5
click at [329, 231] on button "Done" at bounding box center [334, 228] width 63 height 10
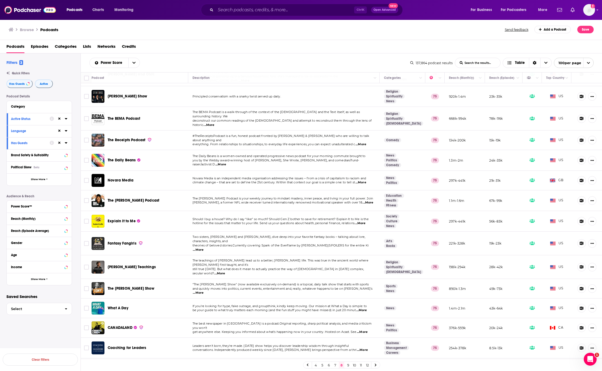
click at [349, 366] on link "9" at bounding box center [347, 365] width 5 height 6
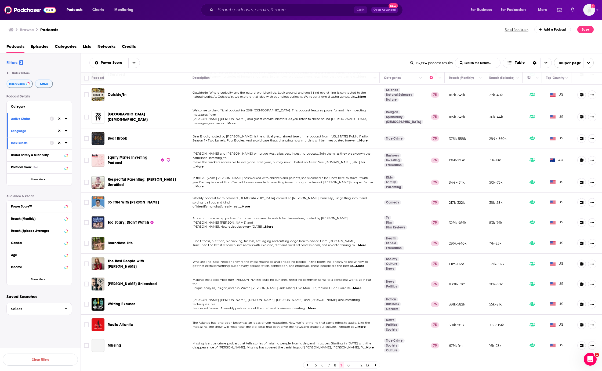
scroll to position [483, 0]
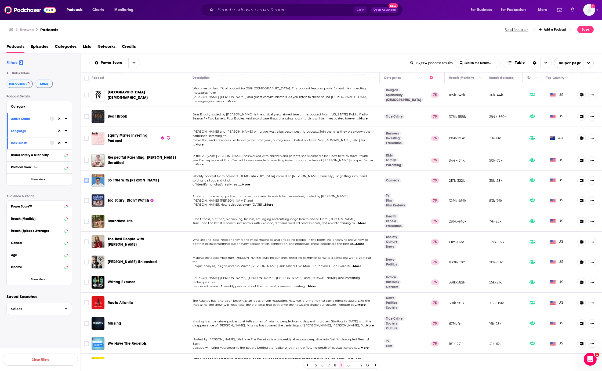
click at [85, 178] on input "Toggle select row" at bounding box center [86, 180] width 5 height 5
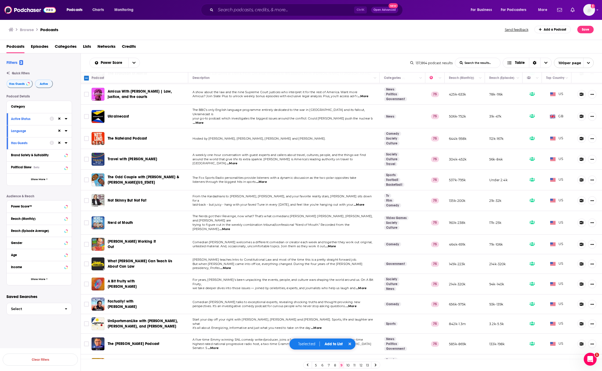
scroll to position [1127, 0]
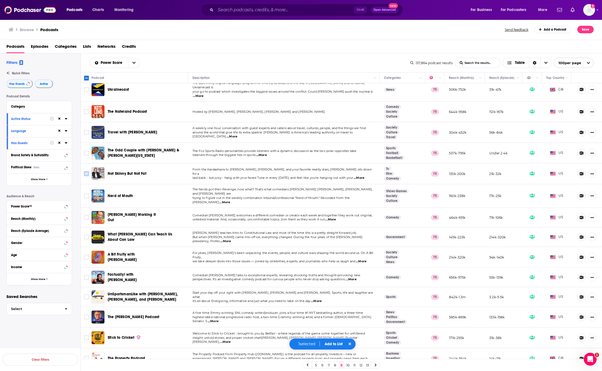
click at [86, 171] on input "Toggle select row" at bounding box center [86, 173] width 5 height 5
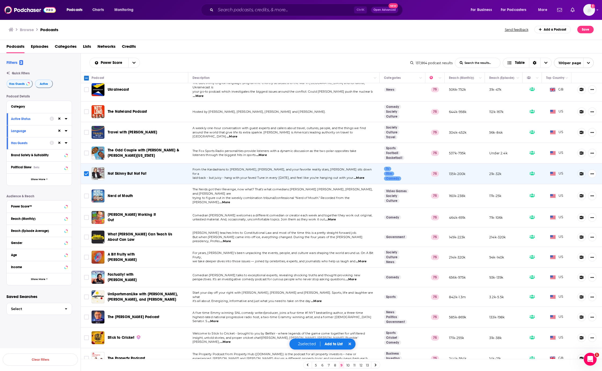
scroll to position [1154, 0]
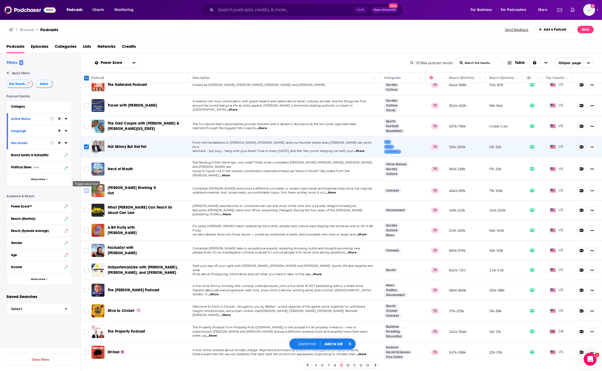
click at [86, 188] on input "Toggle select row" at bounding box center [86, 190] width 5 height 5
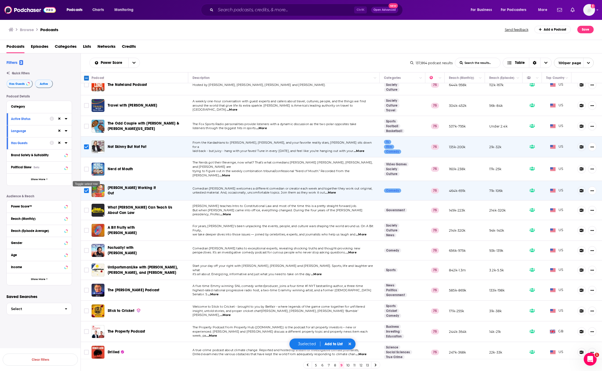
click at [86, 188] on input "Toggle select row" at bounding box center [86, 190] width 5 height 5
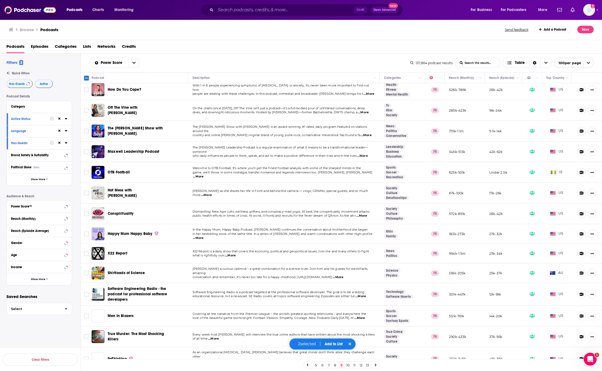
scroll to position [1748, 0]
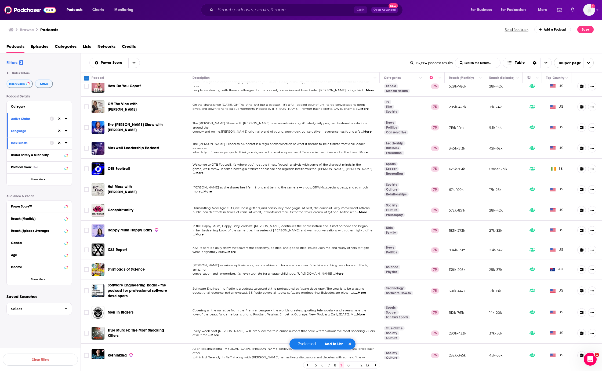
click at [337, 342] on button "Add to List" at bounding box center [333, 344] width 27 height 5
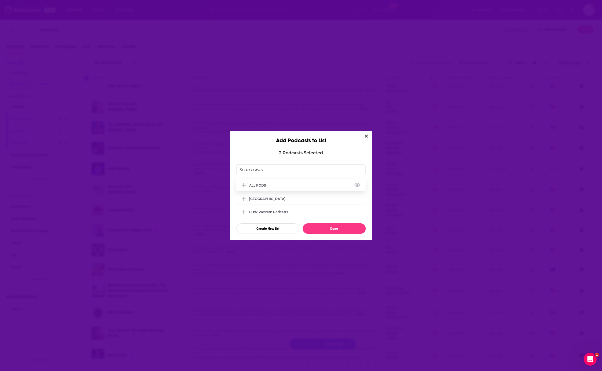
click at [243, 185] on icon "Add Podcast To List" at bounding box center [244, 185] width 4 height 4
click at [324, 231] on button "Done" at bounding box center [334, 228] width 63 height 10
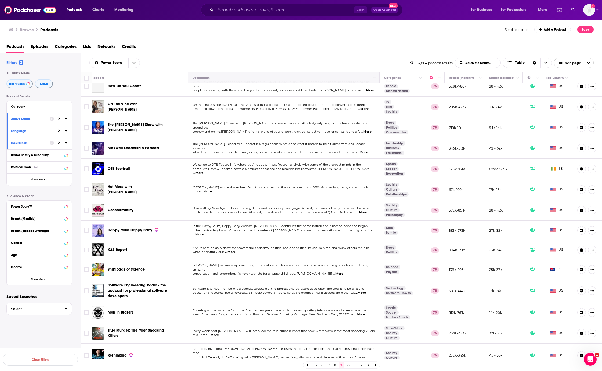
click at [348, 365] on link "10" at bounding box center [347, 365] width 5 height 6
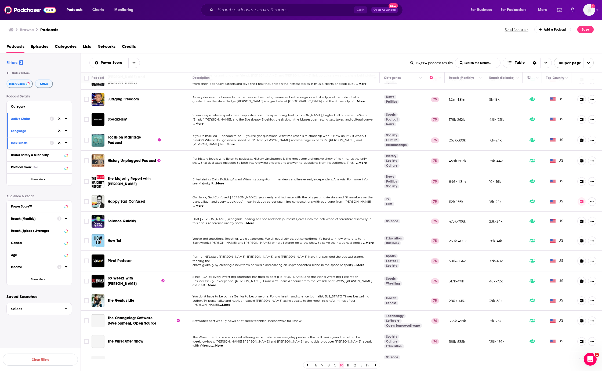
scroll to position [54, 0]
click at [84, 202] on icon "Toggle select row" at bounding box center [86, 201] width 6 height 6
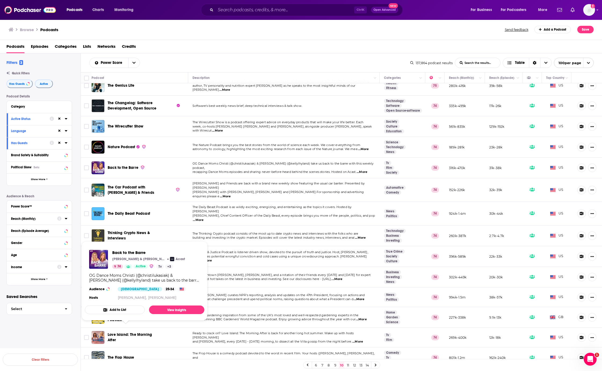
scroll to position [107, 0]
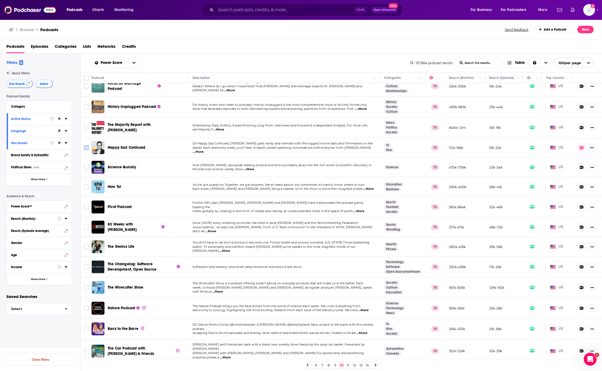
click at [87, 147] on input "Toggle select row" at bounding box center [86, 147] width 5 height 5
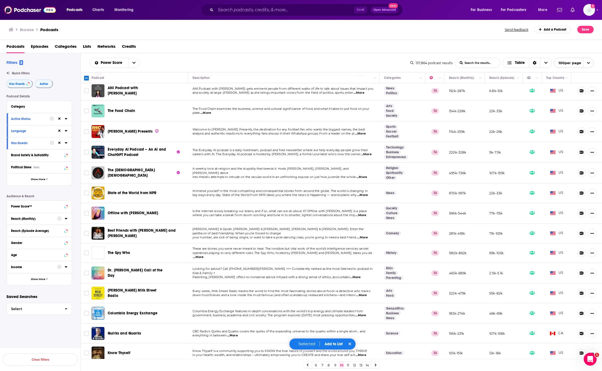
scroll to position [725, 0]
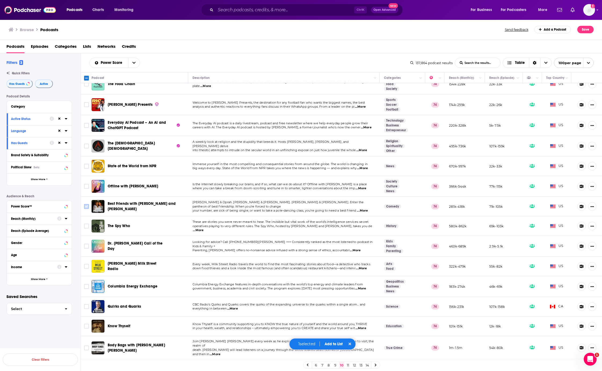
click at [86, 204] on input "Toggle select row" at bounding box center [86, 206] width 5 height 5
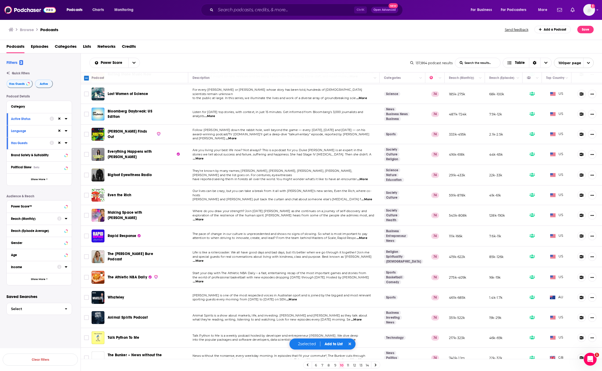
scroll to position [1718, 0]
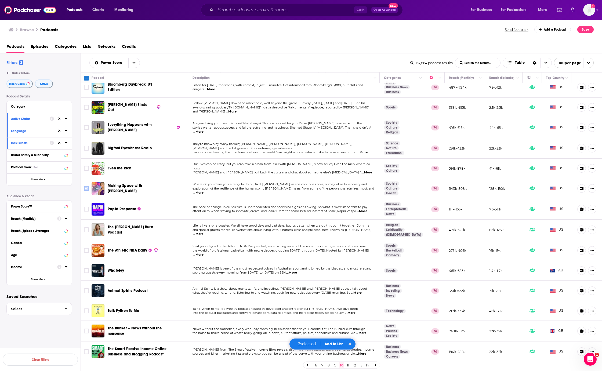
click at [87, 186] on input "Toggle select row" at bounding box center [86, 188] width 5 height 5
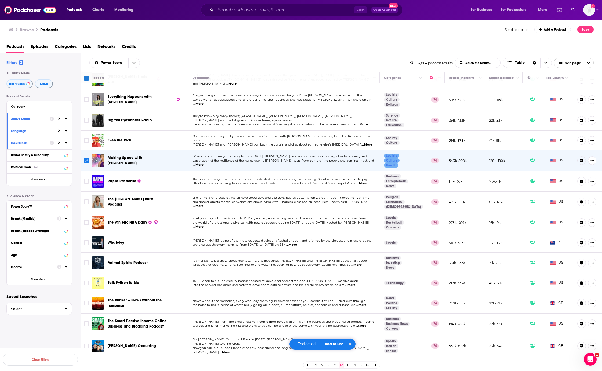
scroll to position [1746, 0]
click at [330, 346] on div "3 selected Add to List" at bounding box center [322, 344] width 67 height 12
click at [330, 344] on button "Add to List" at bounding box center [333, 344] width 27 height 5
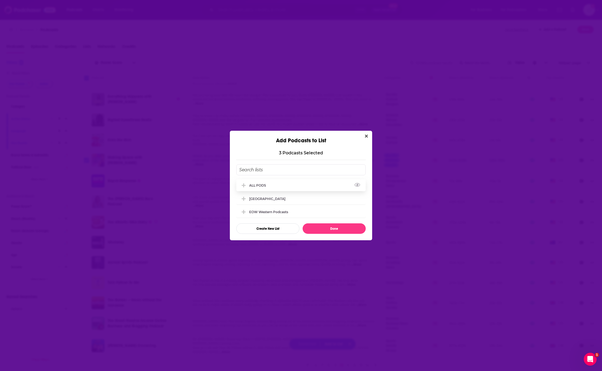
click at [241, 183] on span "Add Podcast To List" at bounding box center [243, 185] width 5 height 5
click at [330, 228] on button "Done" at bounding box center [334, 228] width 63 height 10
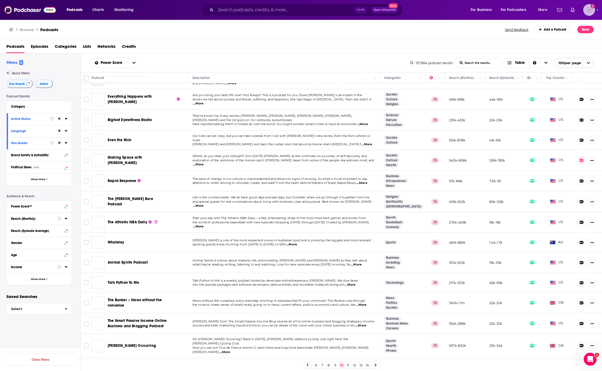
click at [596, 9] on icon "Show profile menu" at bounding box center [597, 9] width 2 height 3
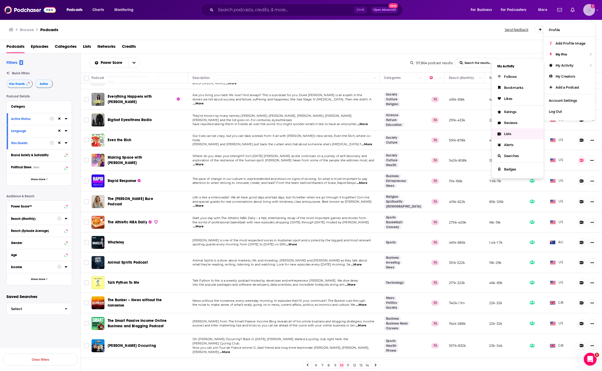
click at [504, 134] on link "Lists" at bounding box center [518, 133] width 52 height 11
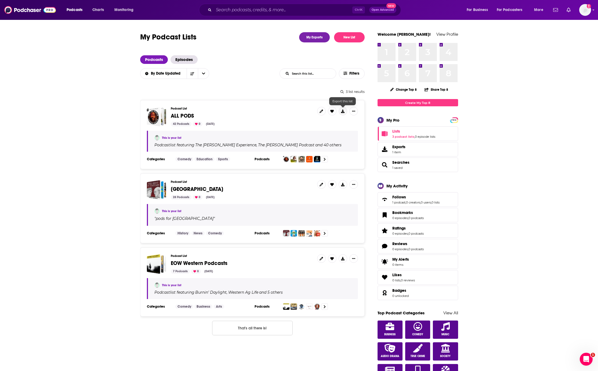
click at [343, 109] on button at bounding box center [343, 111] width 9 height 9
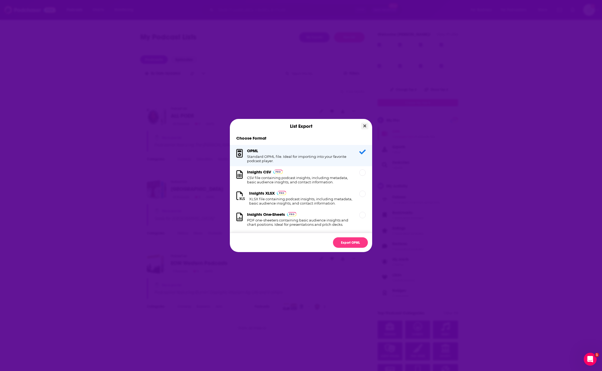
click at [363, 125] on icon "Close" at bounding box center [364, 126] width 3 height 4
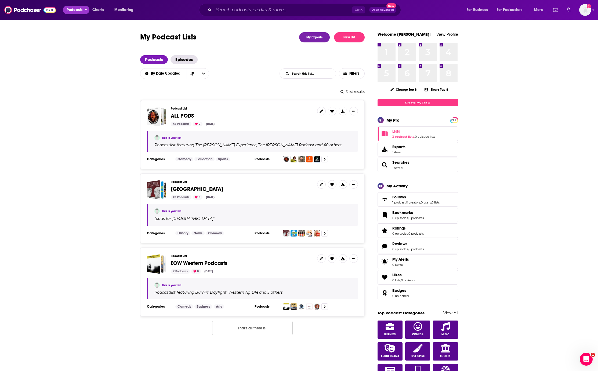
click at [71, 13] on span "Podcasts" at bounding box center [75, 10] width 16 height 8
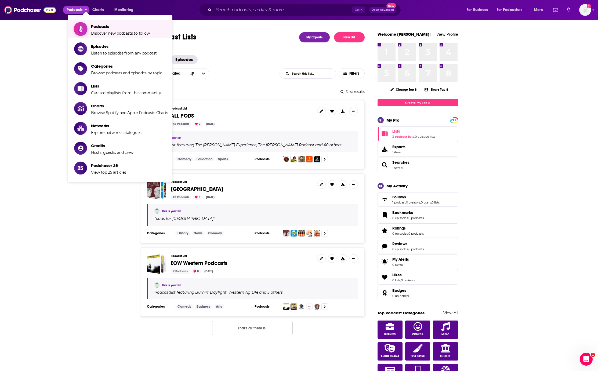
click at [96, 32] on span "Discover new podcasts to follow" at bounding box center [120, 33] width 59 height 5
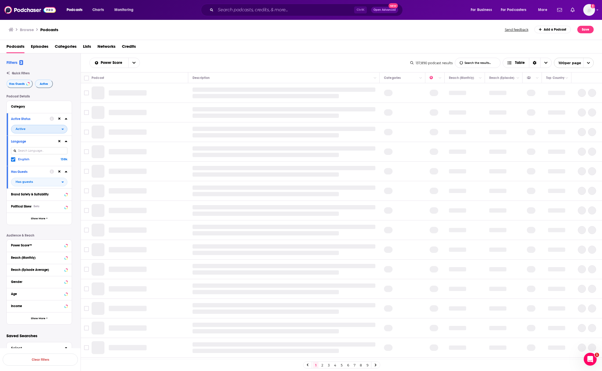
click at [64, 131] on icon "open menu" at bounding box center [62, 129] width 2 height 4
click at [54, 140] on div "All" at bounding box center [41, 137] width 60 height 9
click at [46, 128] on span "All" at bounding box center [36, 128] width 50 height 7
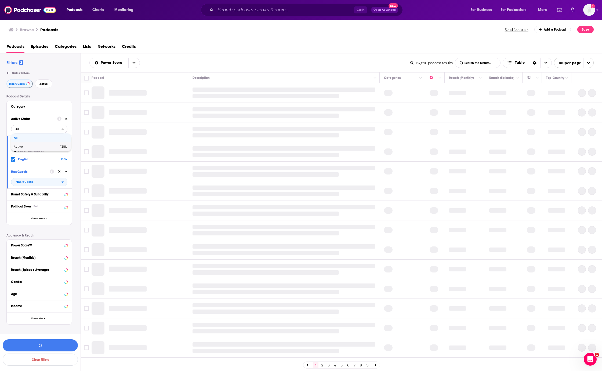
click at [35, 145] on div "Active 138k" at bounding box center [41, 146] width 60 height 9
click at [25, 81] on button "Has Guests" at bounding box center [19, 83] width 26 height 9
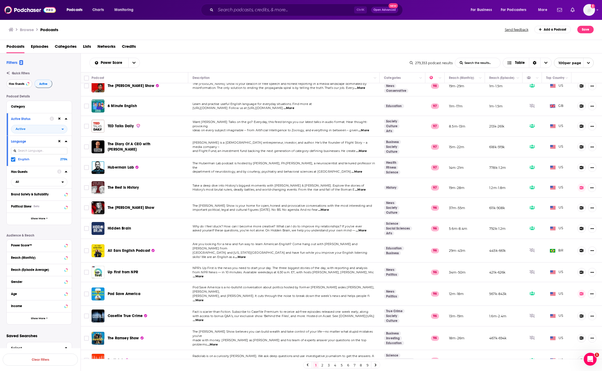
scroll to position [161, 0]
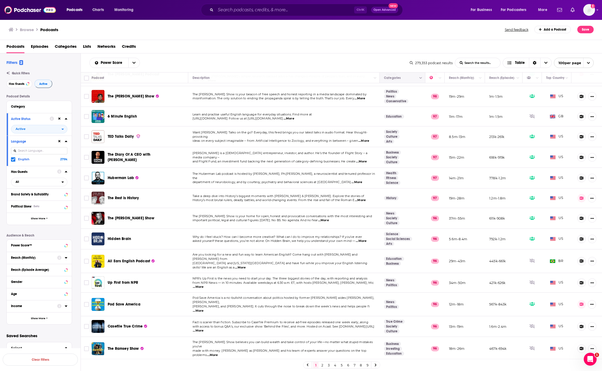
click at [405, 80] on button "Move" at bounding box center [401, 78] width 37 height 6
click at [419, 77] on icon "Column Actions" at bounding box center [420, 78] width 3 height 3
click at [416, 77] on div at bounding box center [301, 185] width 602 height 371
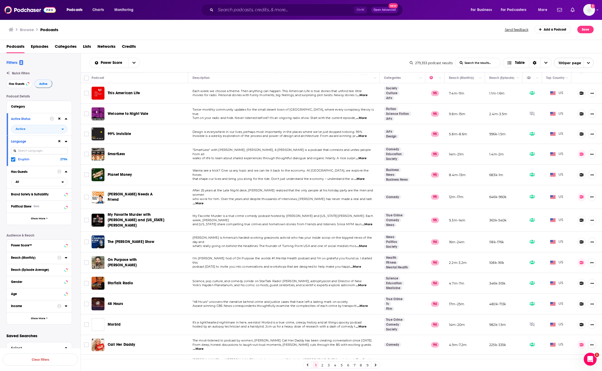
scroll to position [483, 0]
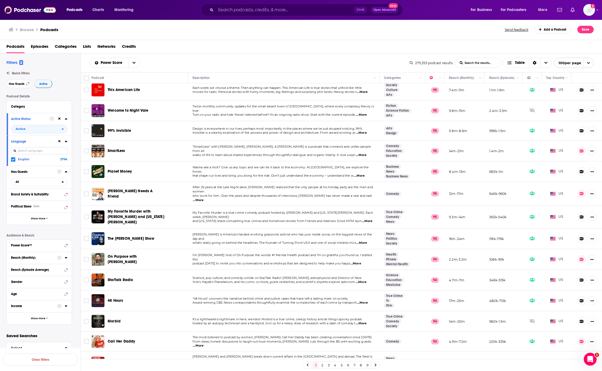
click at [0, 275] on html "Podcasts Charts Monitoring Ctrl K Open Advanced New For Business For Podcasters…" at bounding box center [301, 185] width 602 height 371
click at [35, 336] on p "Saved Searches" at bounding box center [38, 335] width 65 height 5
click at [41, 315] on button "Show More" at bounding box center [39, 318] width 65 height 12
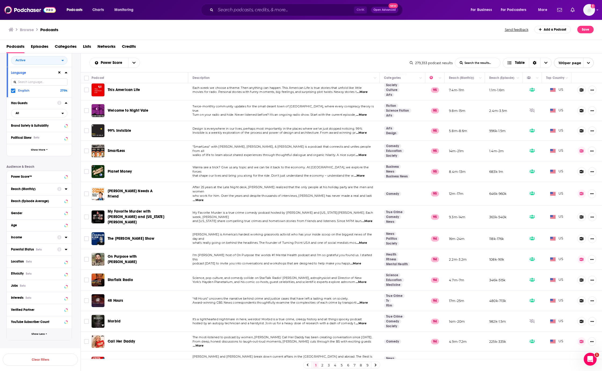
scroll to position [79, 0]
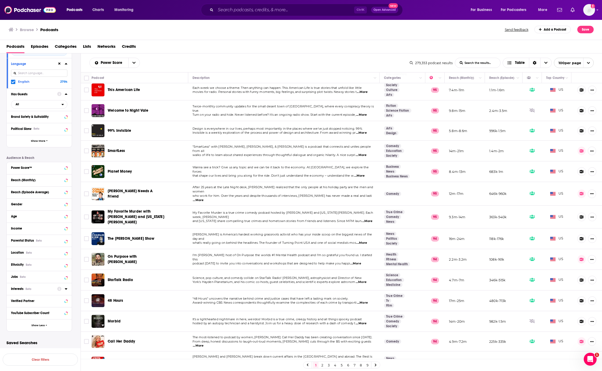
click at [39, 290] on div "Interests Beta" at bounding box center [32, 289] width 43 height 4
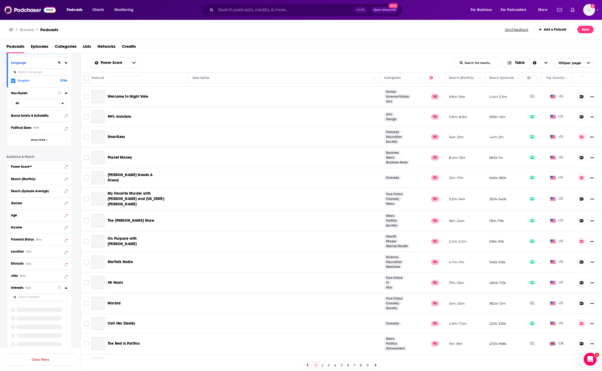
click at [66, 288] on icon at bounding box center [66, 288] width 3 height 4
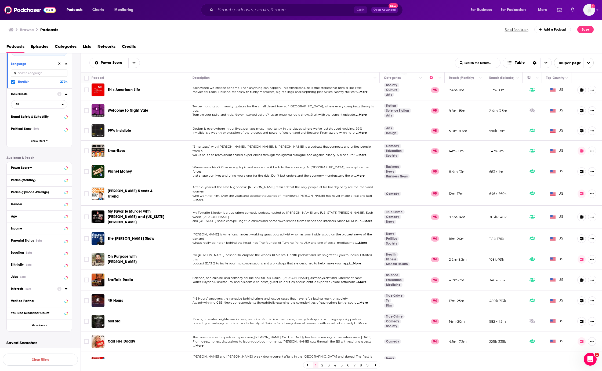
click at [66, 288] on icon at bounding box center [66, 289] width 3 height 4
click at [43, 290] on div "Interests Beta" at bounding box center [32, 288] width 43 height 4
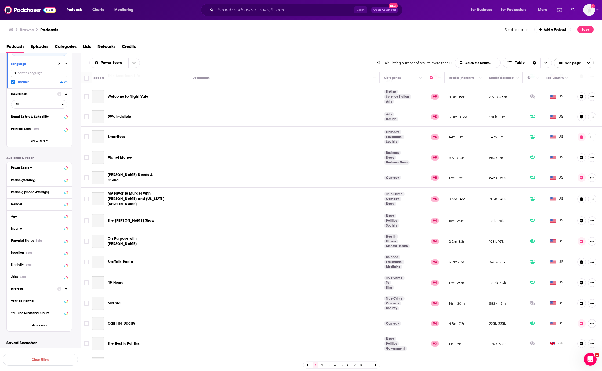
click at [66, 223] on div "Age" at bounding box center [39, 216] width 65 height 12
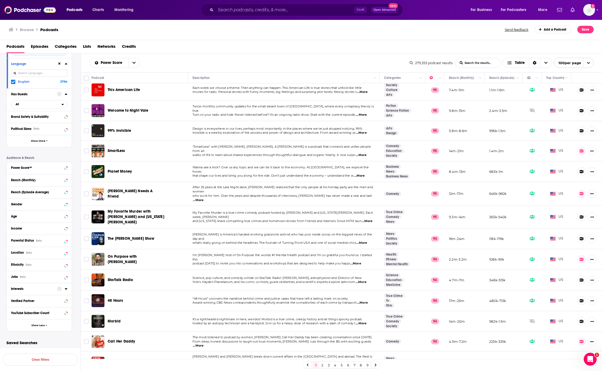
click at [65, 288] on icon at bounding box center [66, 289] width 3 height 4
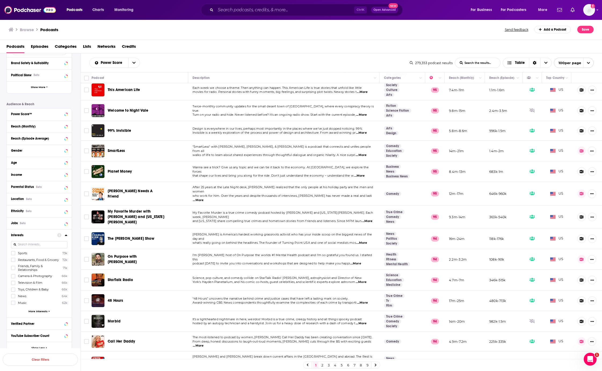
scroll to position [157, 0]
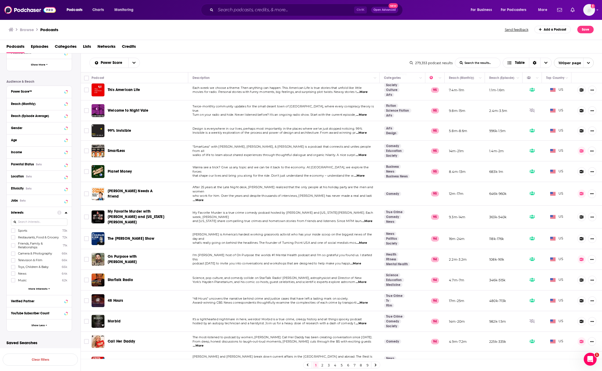
click at [36, 290] on span "More Interests" at bounding box center [37, 288] width 19 height 3
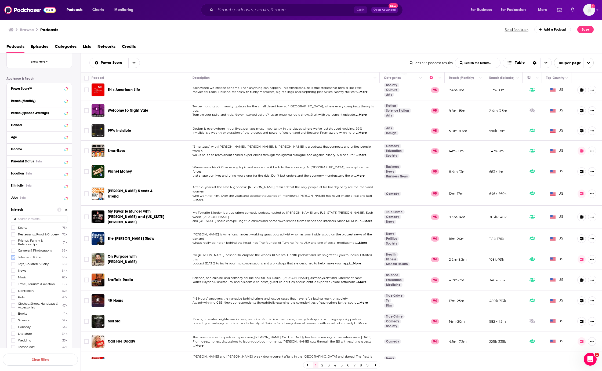
click at [12, 260] on label at bounding box center [13, 257] width 4 height 4
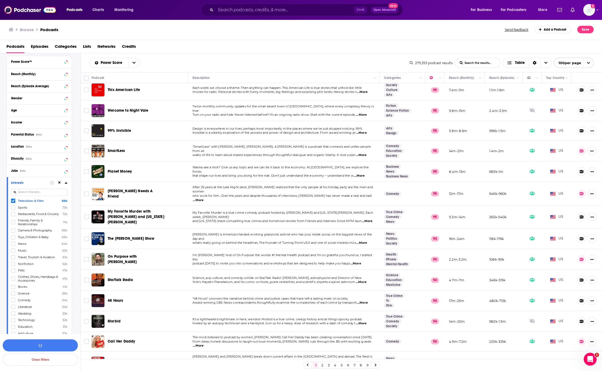
scroll to position [210, 0]
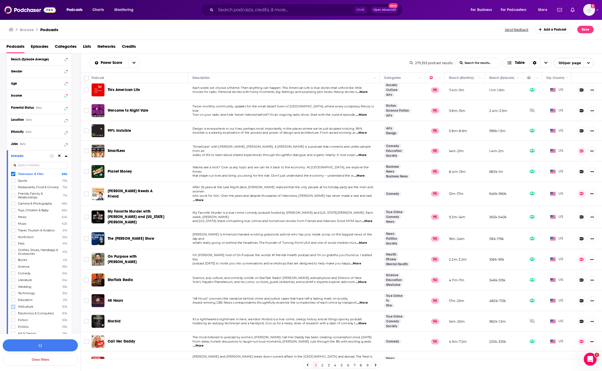
click at [12, 308] on icon at bounding box center [13, 306] width 3 height 2
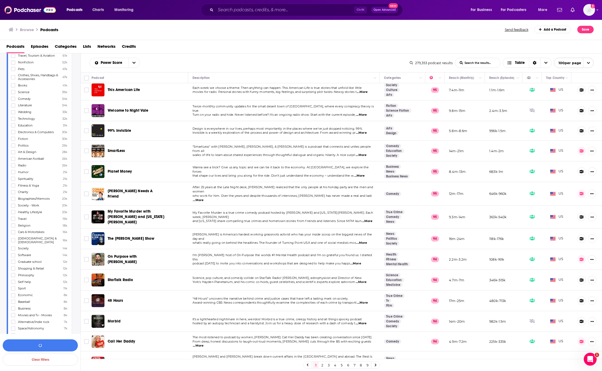
scroll to position [425, 0]
click at [13, 287] on icon at bounding box center [13, 288] width 3 height 2
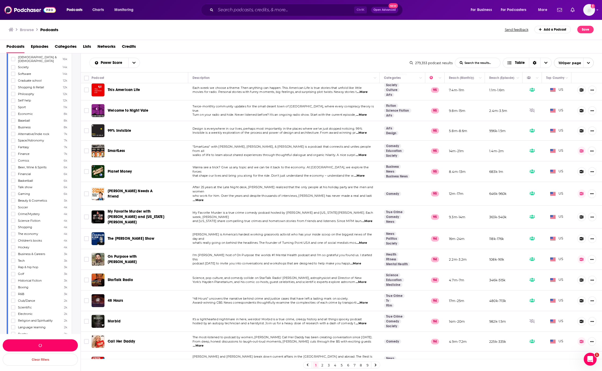
click at [45, 344] on button "button" at bounding box center [40, 345] width 75 height 12
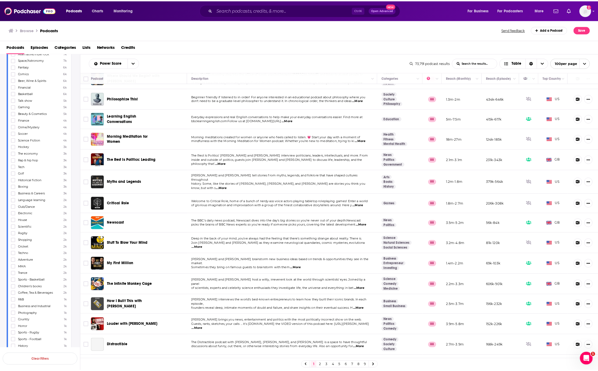
scroll to position [1584, 0]
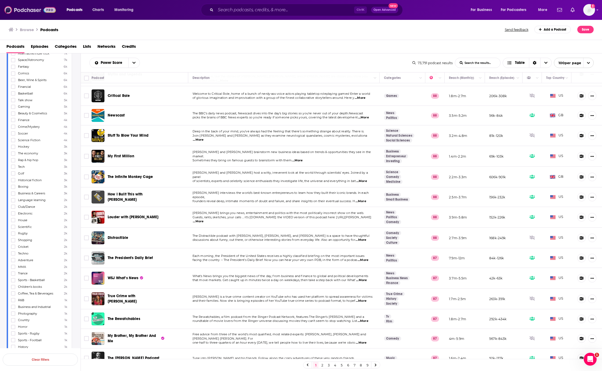
click at [27, 9] on img at bounding box center [30, 10] width 52 height 10
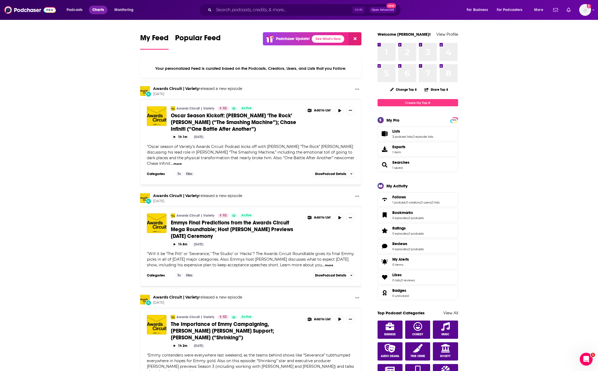
click at [98, 10] on span "Charts" at bounding box center [98, 10] width 12 height 8
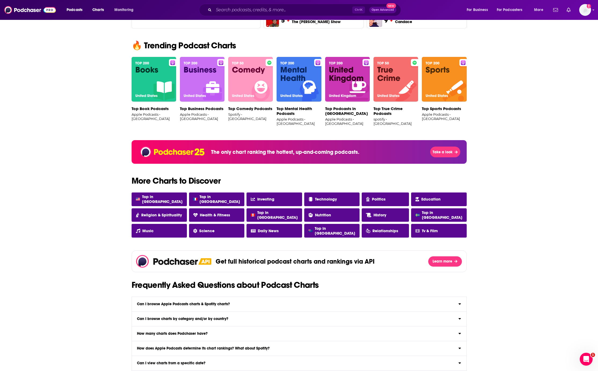
scroll to position [349, 0]
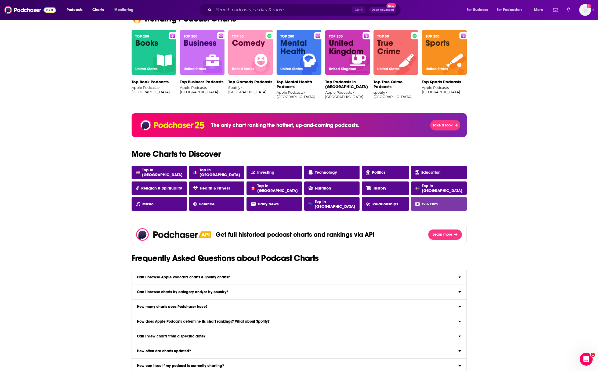
click at [431, 201] on link "Tv & Film" at bounding box center [438, 204] width 55 height 14
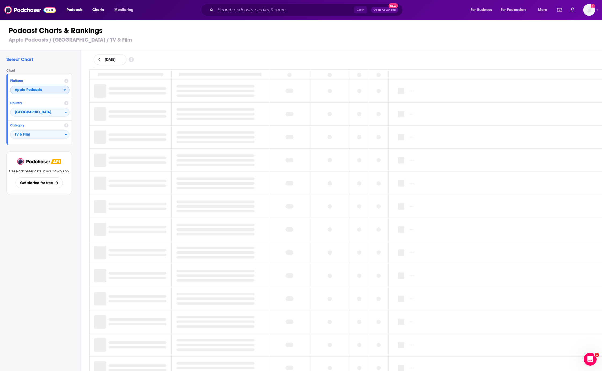
click at [59, 90] on span "Apple Podcasts" at bounding box center [36, 90] width 53 height 9
click at [46, 107] on span "Spotify" at bounding box center [39, 106] width 52 height 3
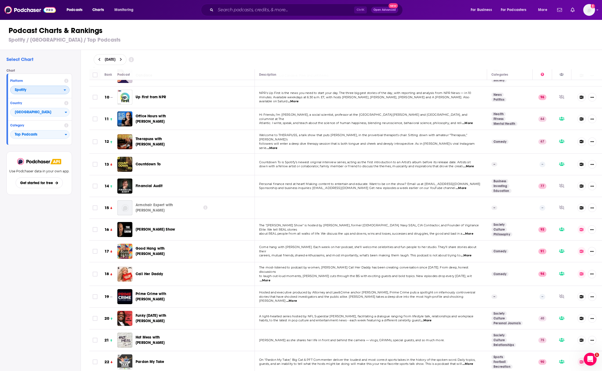
scroll to position [215, 0]
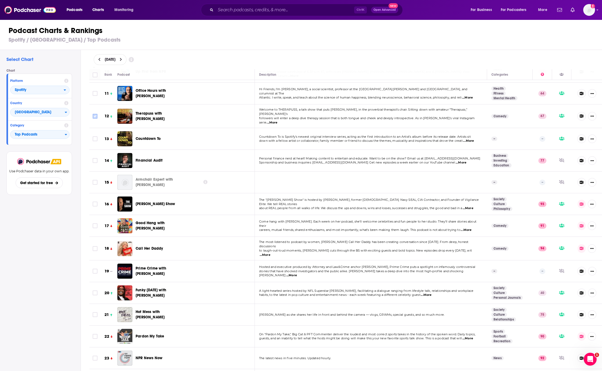
click at [94, 116] on input "Toggle select row" at bounding box center [95, 116] width 5 height 5
checkbox input "true"
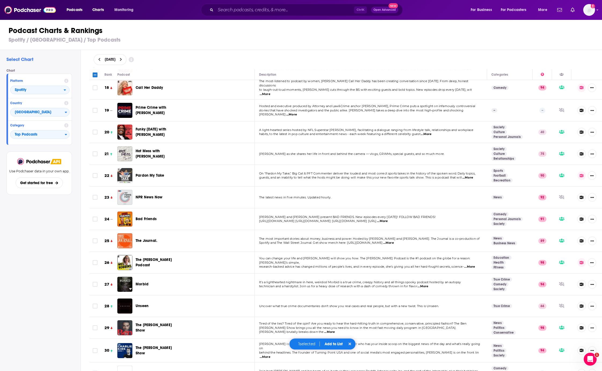
scroll to position [403, 0]
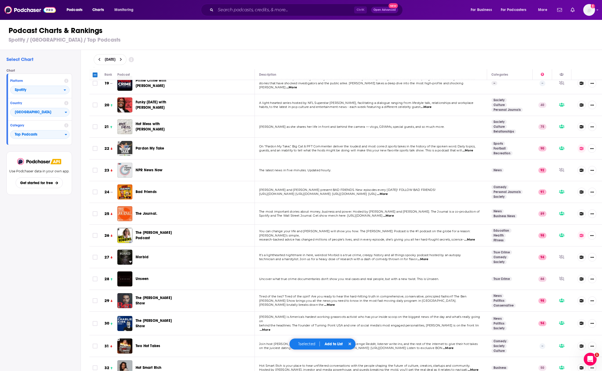
click at [95, 124] on input "Toggle select row" at bounding box center [95, 126] width 5 height 5
checkbox input "true"
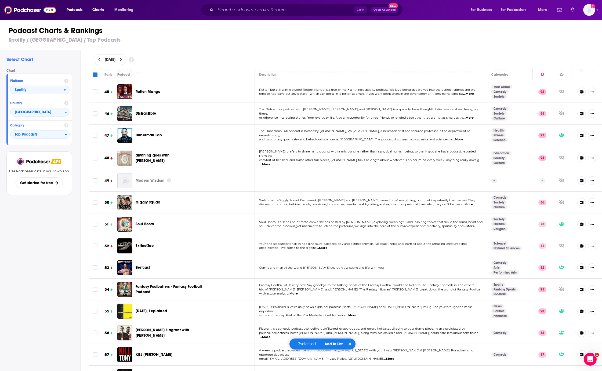
scroll to position [966, 0]
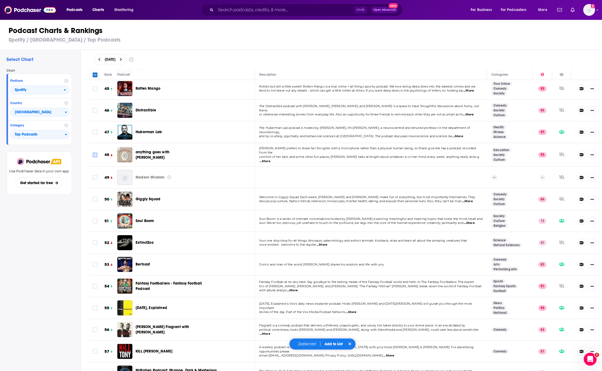
click at [94, 152] on input "Toggle select row" at bounding box center [95, 154] width 5 height 5
checkbox input "true"
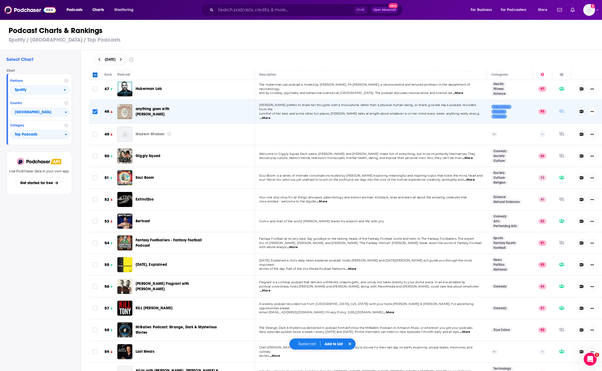
scroll to position [1020, 0]
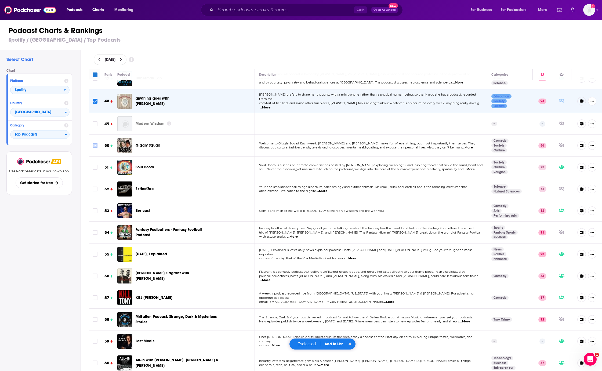
click at [97, 143] on input "Toggle select row" at bounding box center [95, 145] width 5 height 5
checkbox input "true"
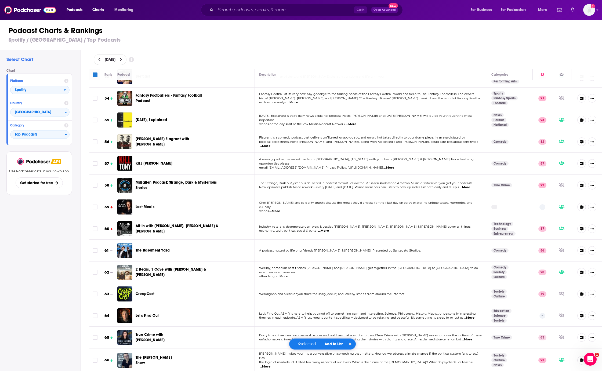
scroll to position [1181, 0]
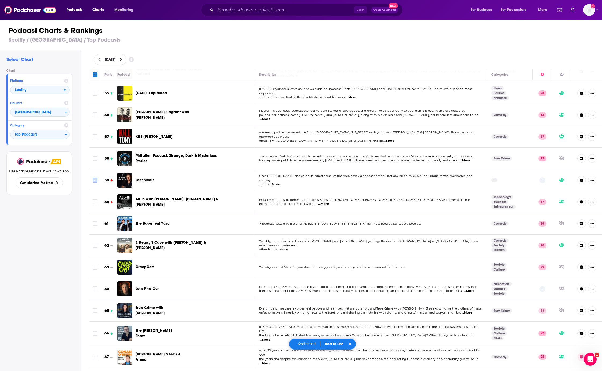
click at [98, 177] on icon "Toggle select row" at bounding box center [95, 180] width 6 height 6
click at [94, 178] on input "Toggle select row" at bounding box center [95, 180] width 5 height 5
checkbox input "true"
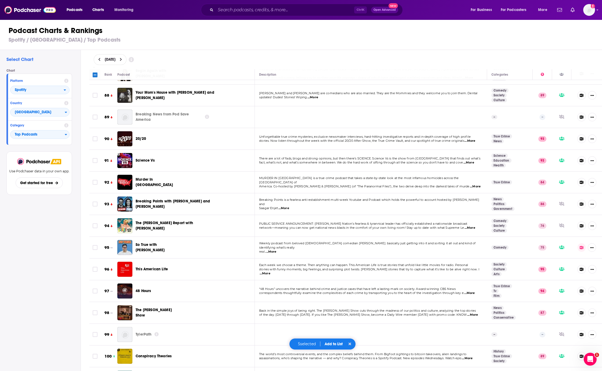
scroll to position [1933, 0]
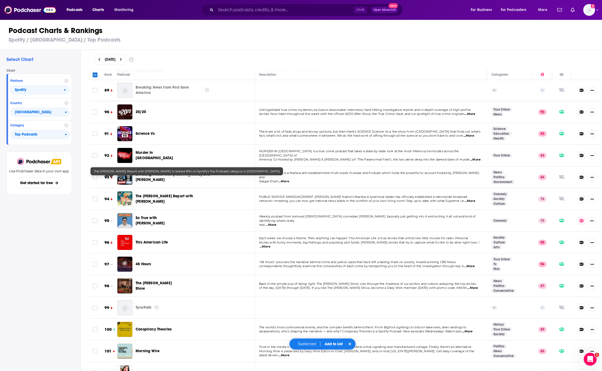
drag, startPoint x: 96, startPoint y: 181, endPoint x: 267, endPoint y: 199, distance: 172.5
click at [96, 196] on input "Toggle select row" at bounding box center [95, 198] width 5 height 5
checkbox input "true"
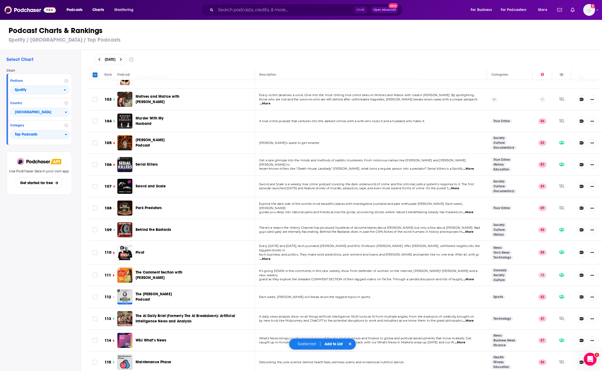
scroll to position [2255, 0]
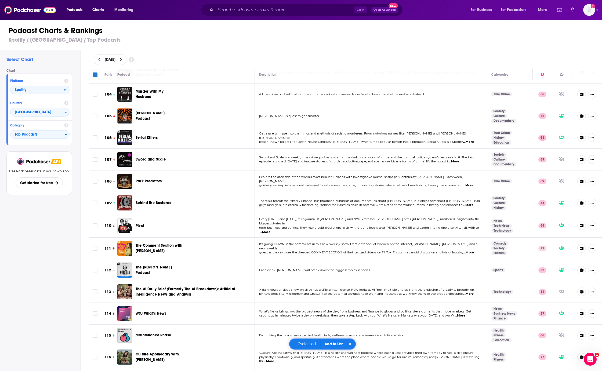
click at [94, 246] on input "Toggle select row" at bounding box center [95, 248] width 5 height 5
checkbox input "true"
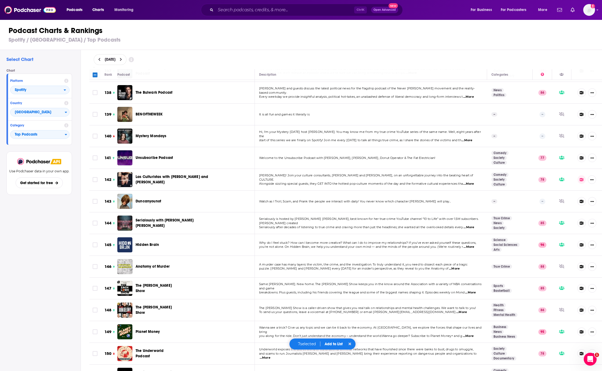
scroll to position [3007, 0]
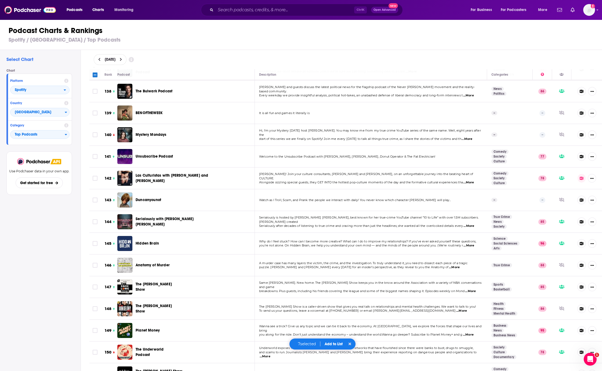
drag, startPoint x: 96, startPoint y: 150, endPoint x: 389, endPoint y: 216, distance: 300.6
click at [96, 176] on input "Toggle select row" at bounding box center [95, 178] width 5 height 5
checkbox input "true"
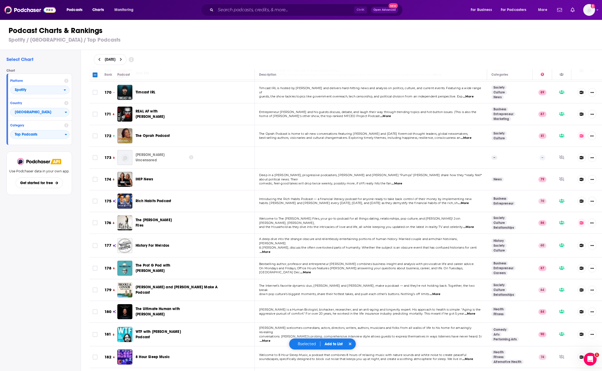
scroll to position [3731, 0]
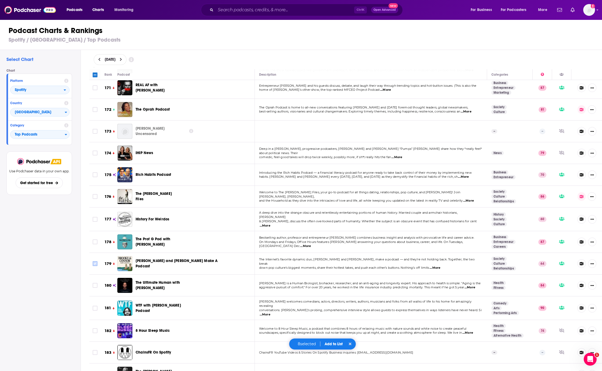
click at [94, 261] on input "Toggle select row" at bounding box center [95, 263] width 5 height 5
checkbox input "true"
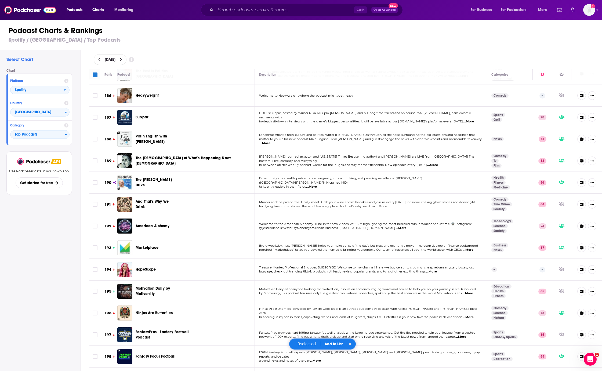
scroll to position [4057, 0]
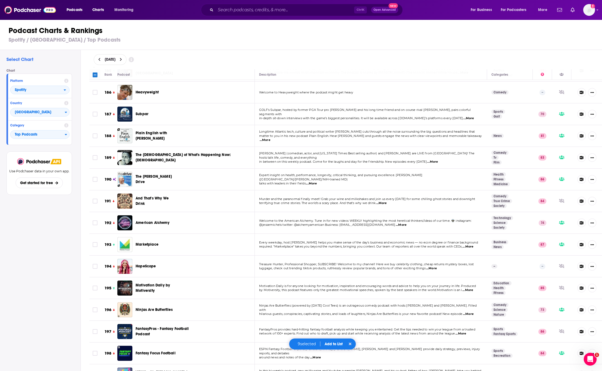
click at [333, 344] on button "Add to List" at bounding box center [333, 344] width 27 height 5
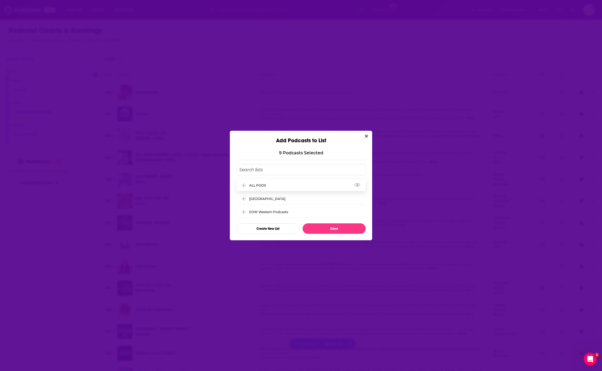
click at [241, 185] on span "Add Podcast To List" at bounding box center [243, 185] width 5 height 5
click at [337, 231] on button "Done" at bounding box center [334, 228] width 63 height 10
checkbox input "false"
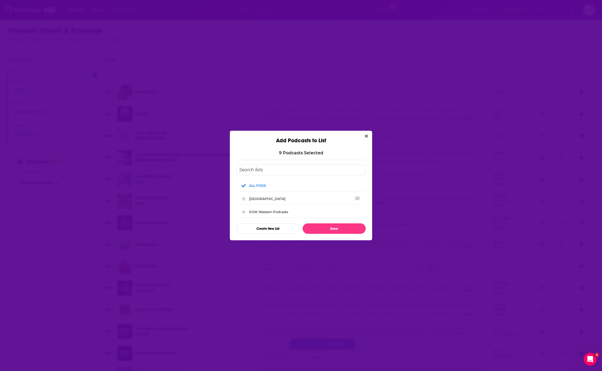
checkbox input "false"
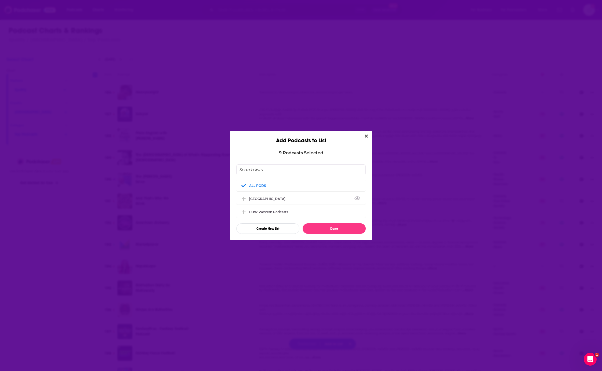
checkbox input "false"
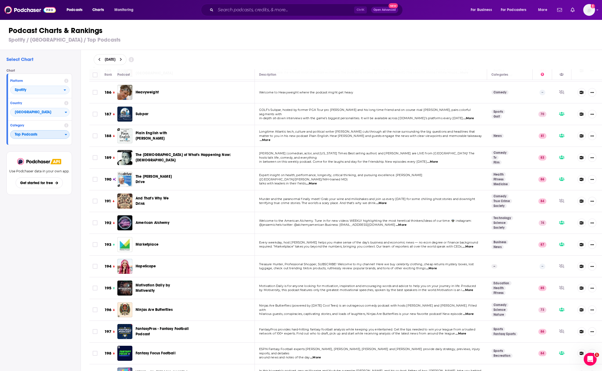
click at [62, 135] on span "Top Podcasts" at bounding box center [37, 134] width 54 height 9
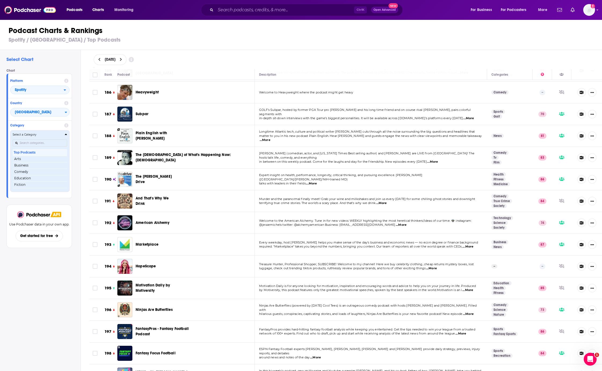
click at [68, 133] on button "Select a Category Top Podcasts Arts Business Comedy Education Fiction Health & …" at bounding box center [39, 160] width 59 height 61
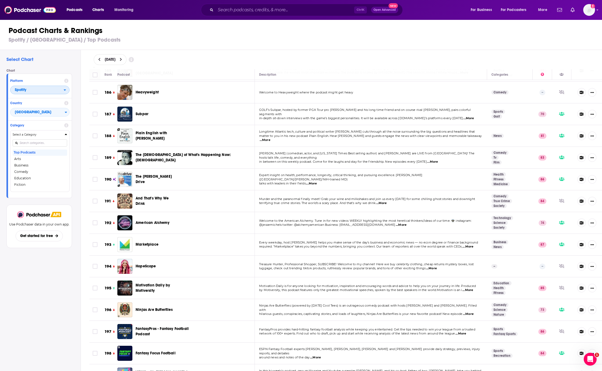
click at [46, 94] on span "Spotify" at bounding box center [36, 90] width 53 height 9
click at [43, 101] on span "Apple Podcasts" at bounding box center [39, 99] width 52 height 3
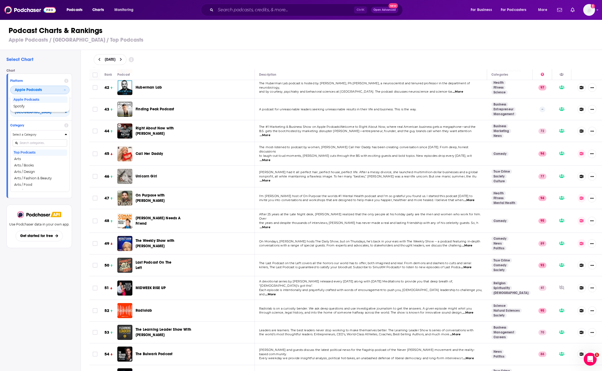
scroll to position [913, 0]
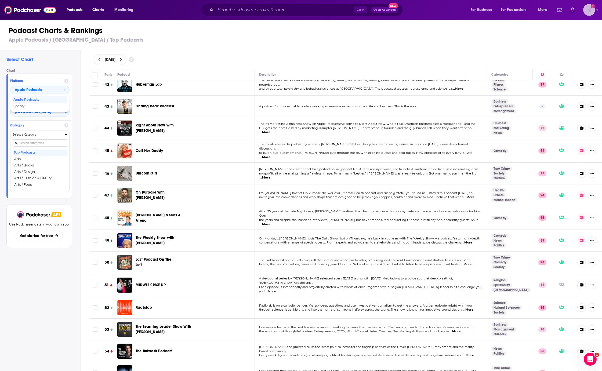
click at [594, 10] on img "Logged in as VHannley" at bounding box center [589, 10] width 12 height 12
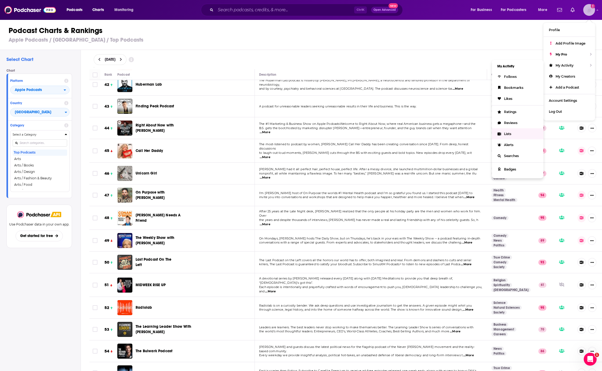
click at [516, 130] on link "Lists" at bounding box center [518, 133] width 52 height 11
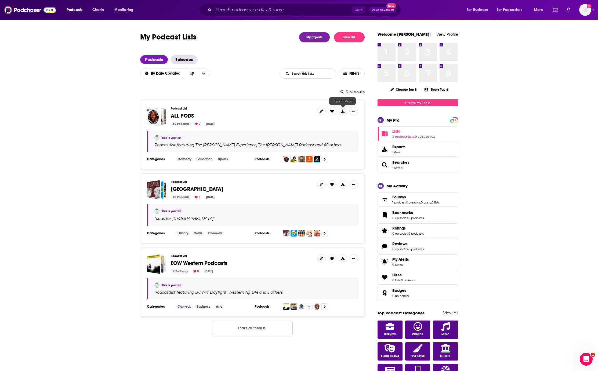
click at [347, 111] on button at bounding box center [343, 111] width 9 height 9
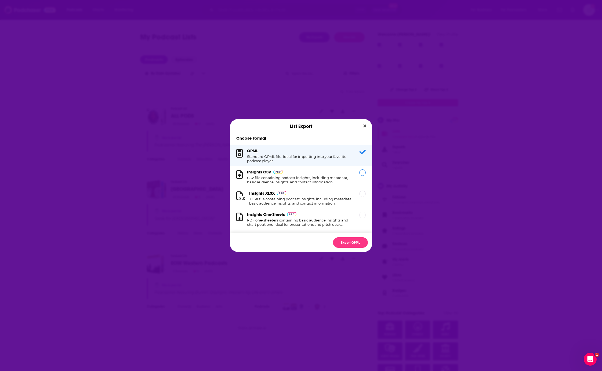
click at [339, 175] on div "Insights CSV CSV file containing podcast insights, including metadata, basic au…" at bounding box center [300, 176] width 106 height 15
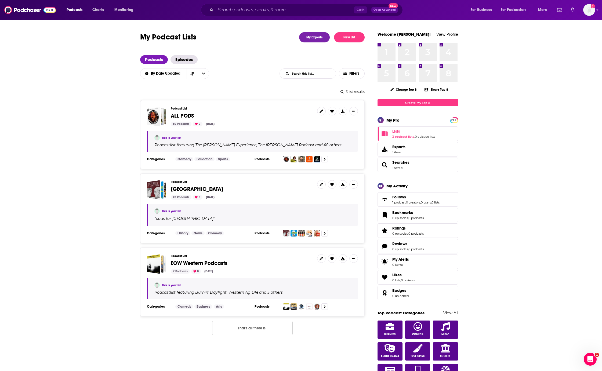
click at [223, 92] on div "List Export Choose Format OPML Standard OPML file. Ideal for importing into you…" at bounding box center [301, 185] width 602 height 371
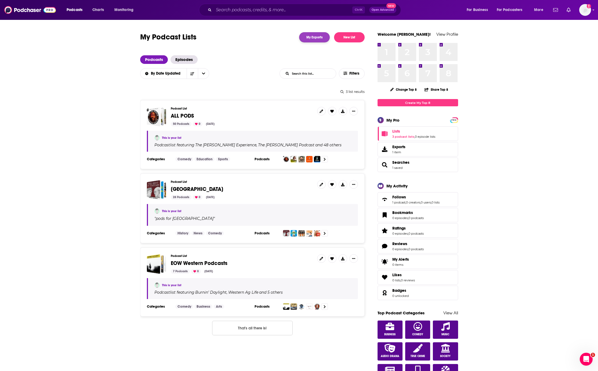
click at [319, 38] on link "My Exports" at bounding box center [314, 37] width 31 height 10
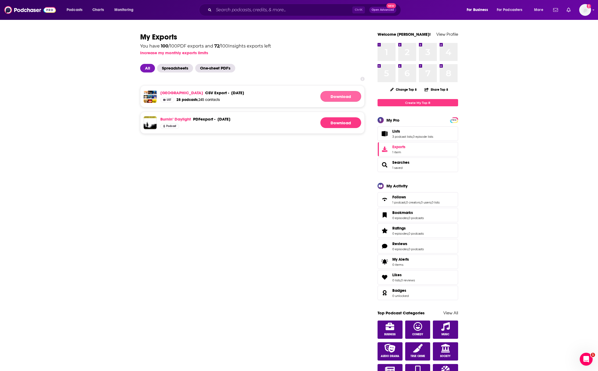
click at [339, 95] on link "Download" at bounding box center [340, 96] width 41 height 11
click at [587, 10] on img "Logged in as VHannley" at bounding box center [585, 10] width 12 height 12
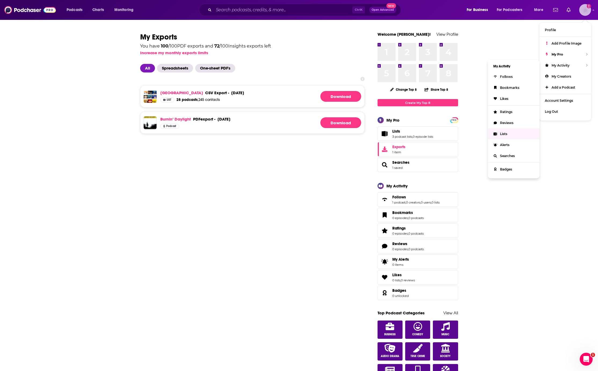
click at [500, 132] on span "Lists" at bounding box center [503, 134] width 7 height 4
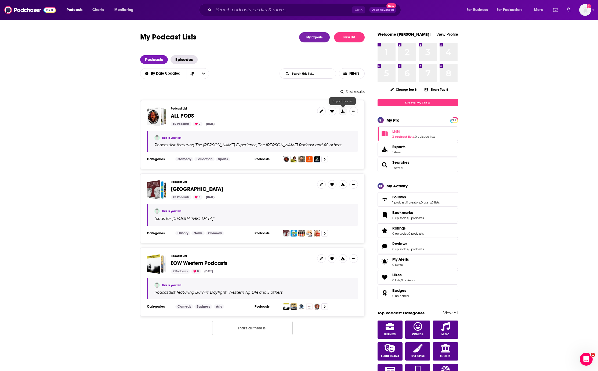
click at [343, 112] on icon at bounding box center [342, 111] width 3 height 3
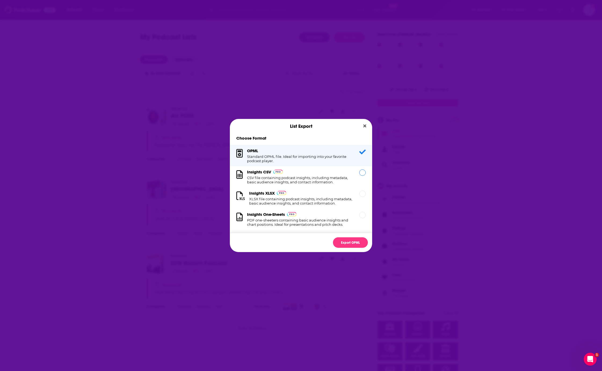
click at [359, 176] on div "Dialog" at bounding box center [362, 172] width 6 height 6
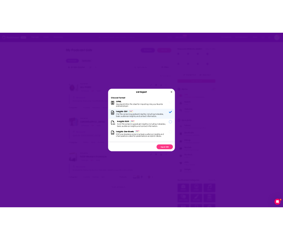
scroll to position [10, 0]
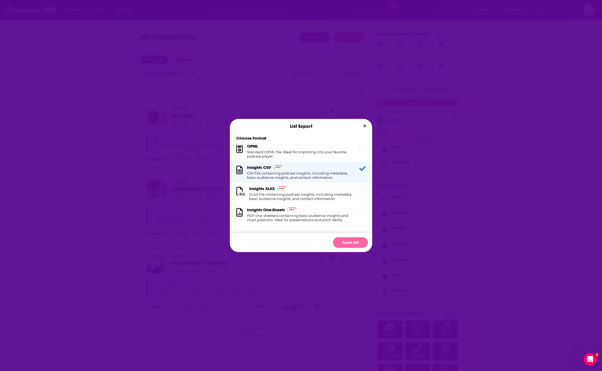
click at [345, 245] on button "Export CSV" at bounding box center [350, 242] width 35 height 10
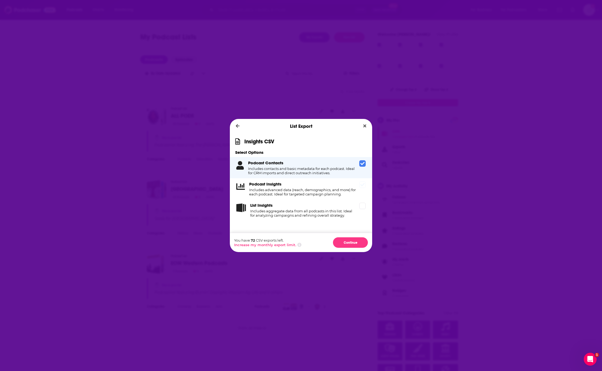
click at [361, 187] on span "Dialog" at bounding box center [362, 184] width 6 height 6
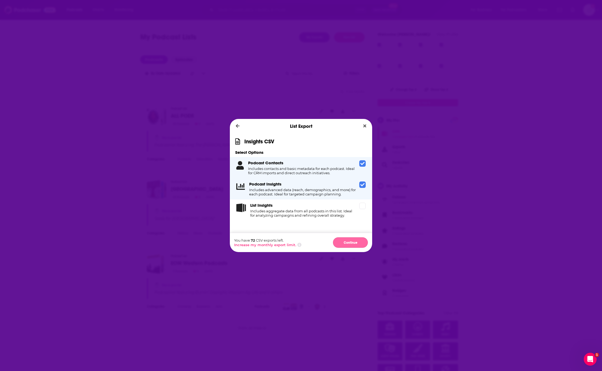
click at [350, 244] on button "Continue" at bounding box center [350, 242] width 35 height 10
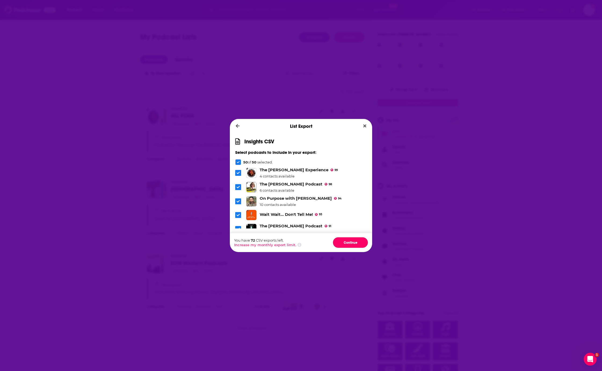
click at [350, 244] on button "Continue" at bounding box center [350, 242] width 35 height 10
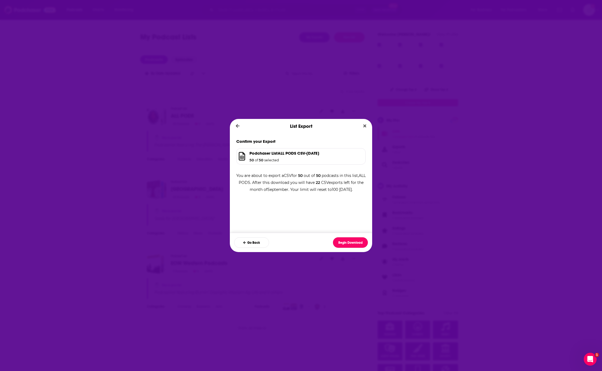
click at [350, 244] on button "Begin Download" at bounding box center [350, 242] width 35 height 10
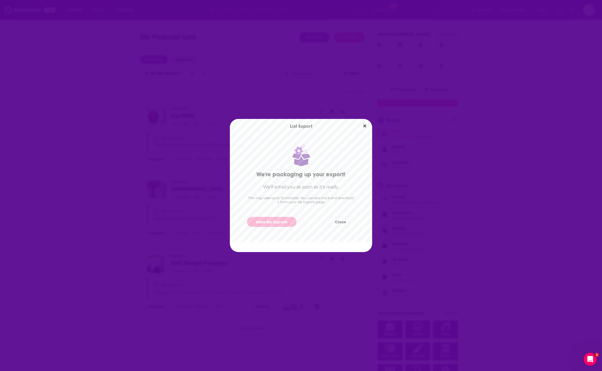
click at [262, 223] on link "View My Exports" at bounding box center [271, 222] width 49 height 10
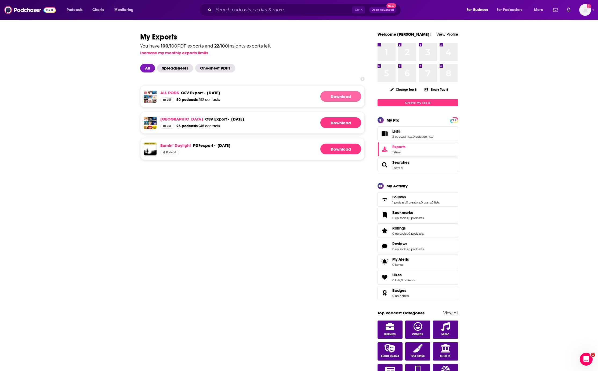
click at [331, 94] on link "Download" at bounding box center [340, 96] width 41 height 11
